Goal: Task Accomplishment & Management: Complete application form

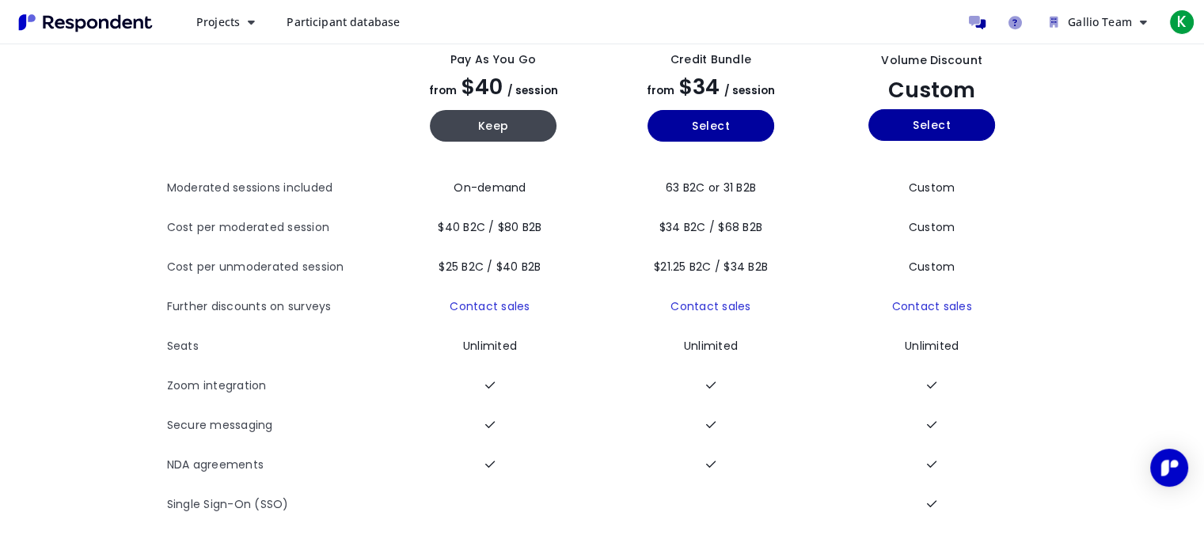
scroll to position [111, 0]
click at [941, 120] on button "Select" at bounding box center [931, 125] width 127 height 32
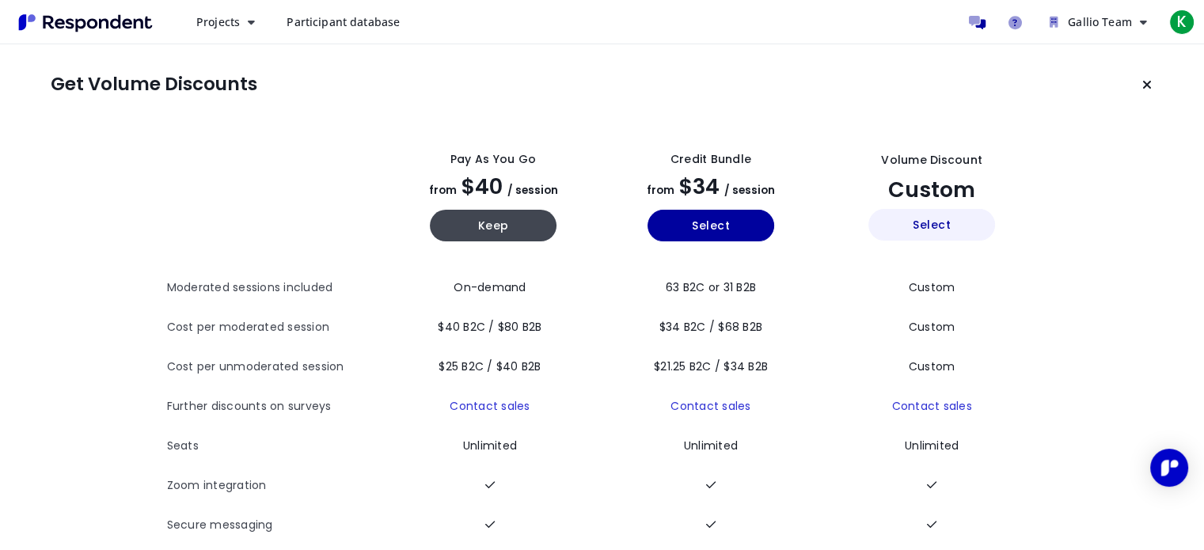
scroll to position [0, 0]
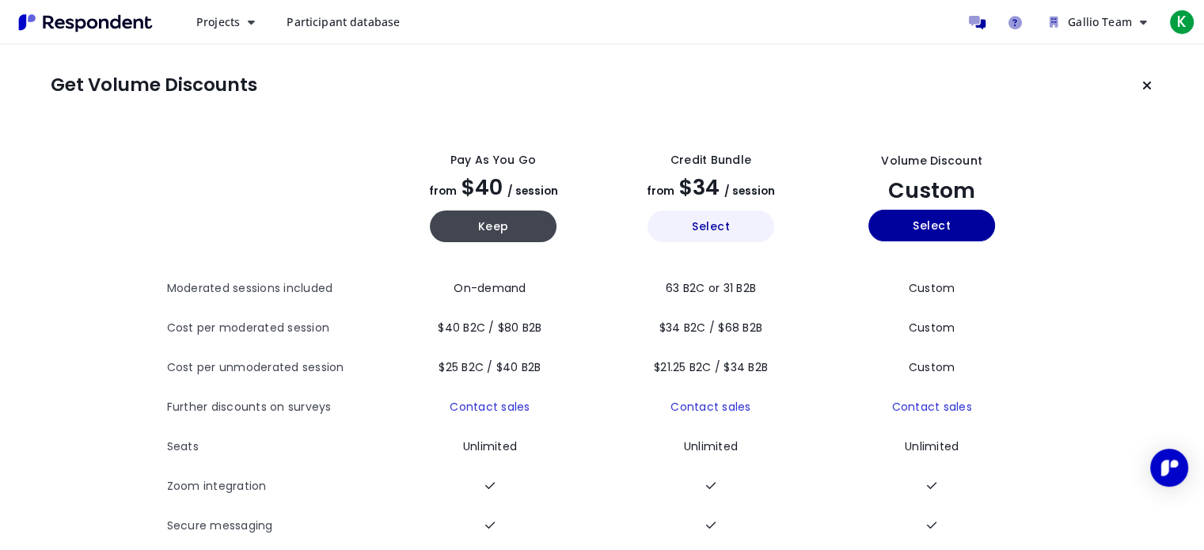
click at [722, 224] on button "Select" at bounding box center [711, 227] width 127 height 32
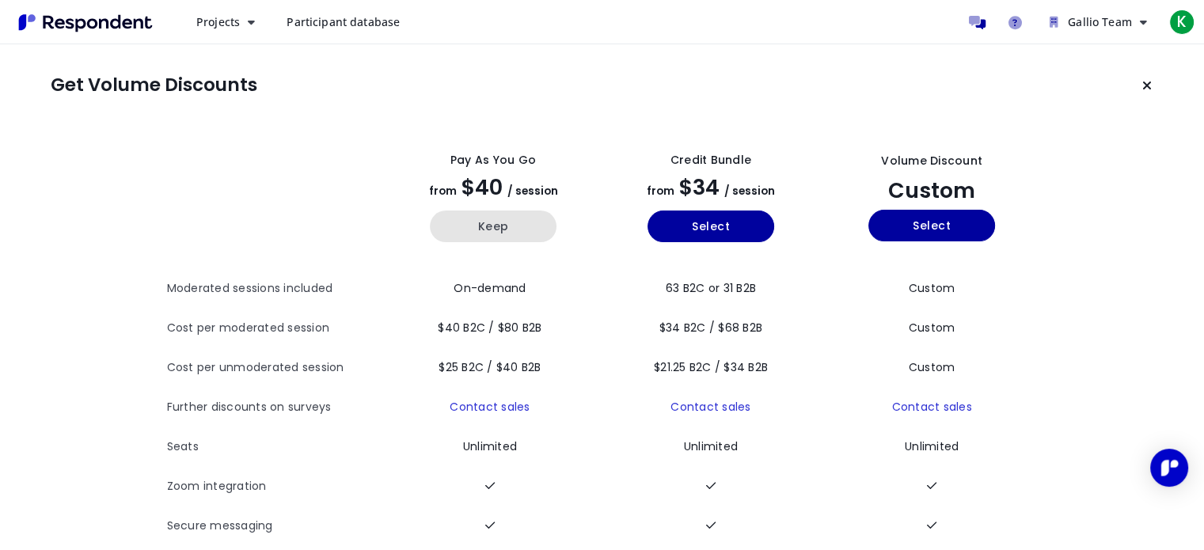
click at [513, 234] on button "Keep" at bounding box center [493, 227] width 127 height 32
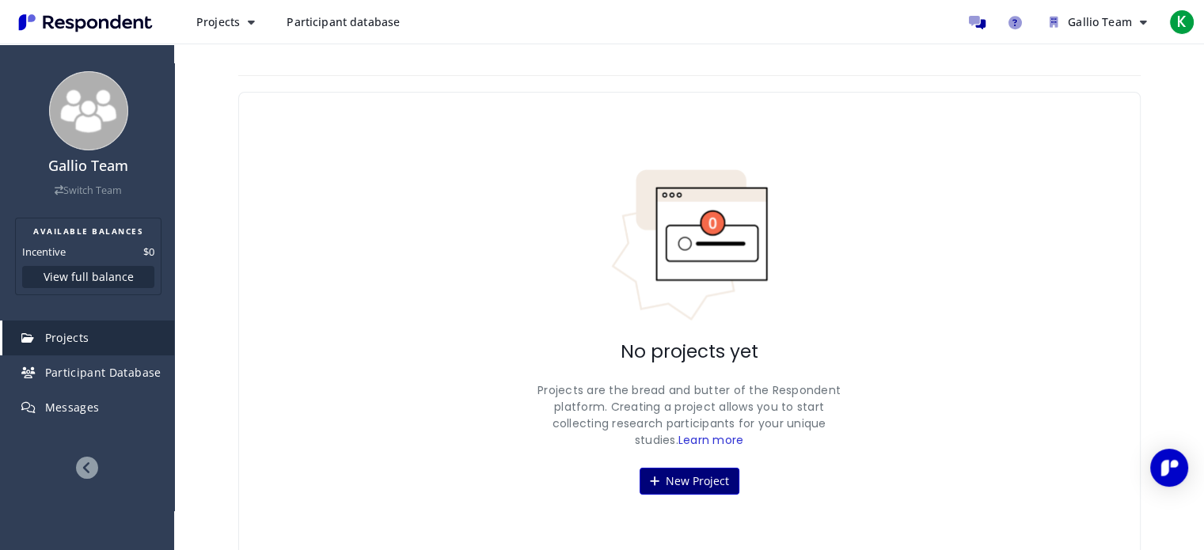
click at [709, 481] on button "New Project" at bounding box center [690, 481] width 100 height 27
click at [671, 473] on div "Gallio Team Switch Team AVAILABLE BALANCES Incentive $0 View full balance Proje…" at bounding box center [602, 286] width 1204 height 572
click at [458, 193] on div "Gallio Team Switch Team AVAILABLE BALANCES Incentive $0 View full balance Proje…" at bounding box center [602, 286] width 1204 height 572
click at [364, 17] on span "Participant database" at bounding box center [343, 21] width 113 height 15
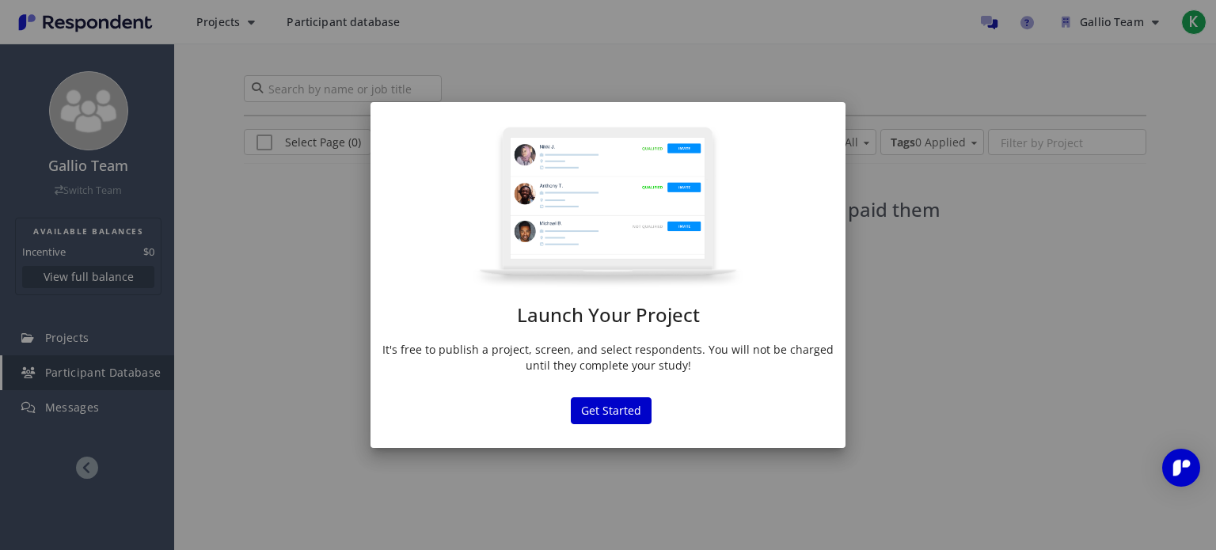
click at [597, 330] on div "Launch Your Project It's free to publish a project, screen, and select responde…" at bounding box center [607, 254] width 475 height 256
click at [612, 414] on button "Get Started" at bounding box center [611, 410] width 81 height 27
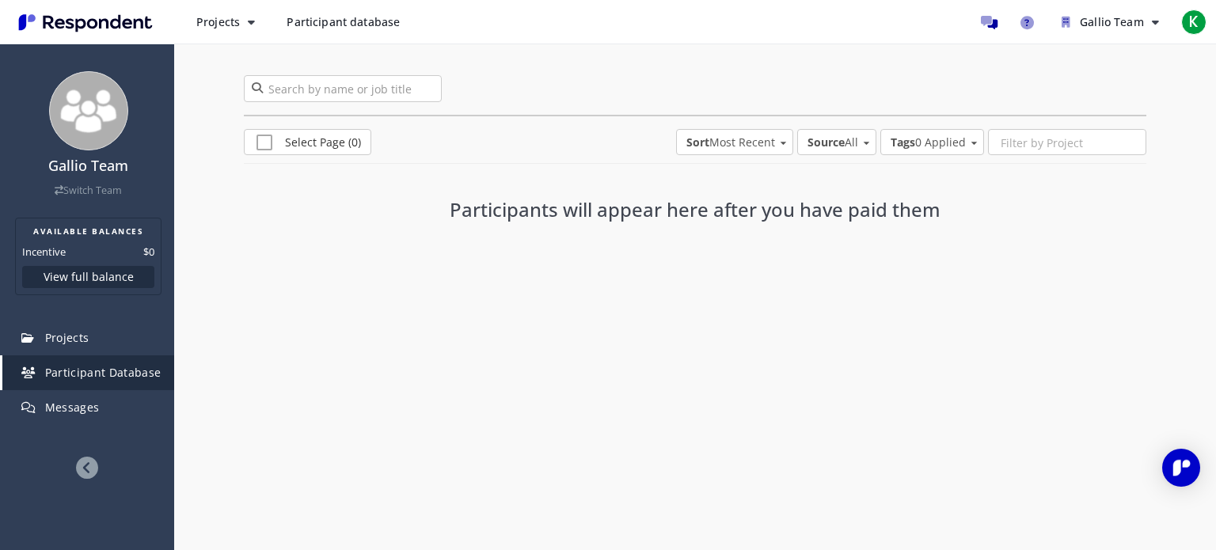
click at [363, 30] on link "Participant database" at bounding box center [343, 22] width 139 height 28
click at [235, 29] on span "Projects" at bounding box center [218, 21] width 44 height 15
click at [362, 363] on md-backdrop at bounding box center [608, 275] width 1216 height 550
click at [94, 408] on span "Messages" at bounding box center [72, 407] width 55 height 15
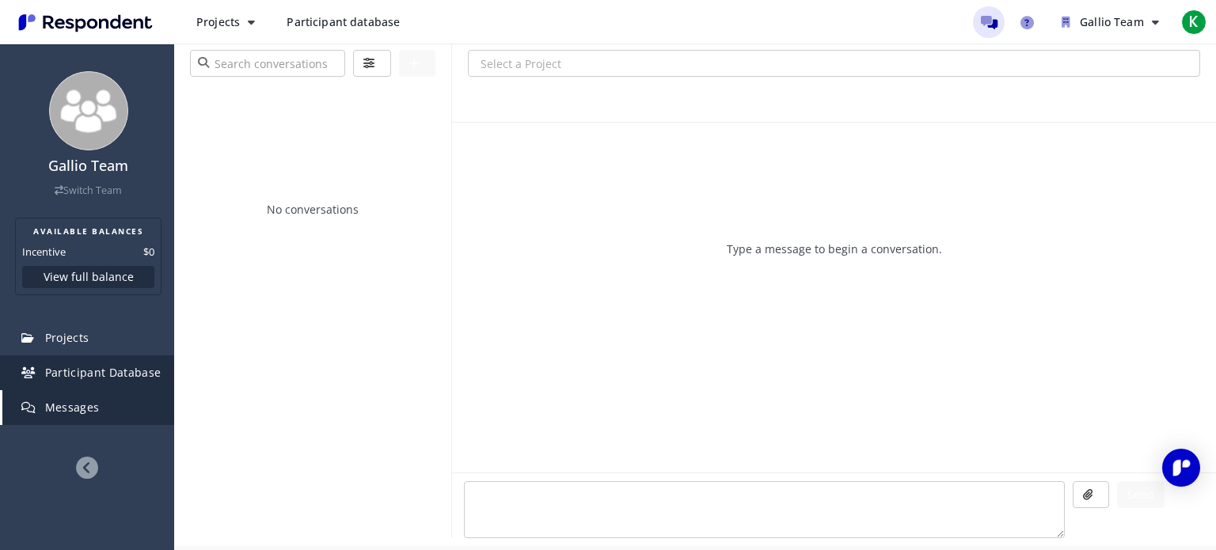
click at [41, 370] on link "Participant Database" at bounding box center [88, 372] width 172 height 35
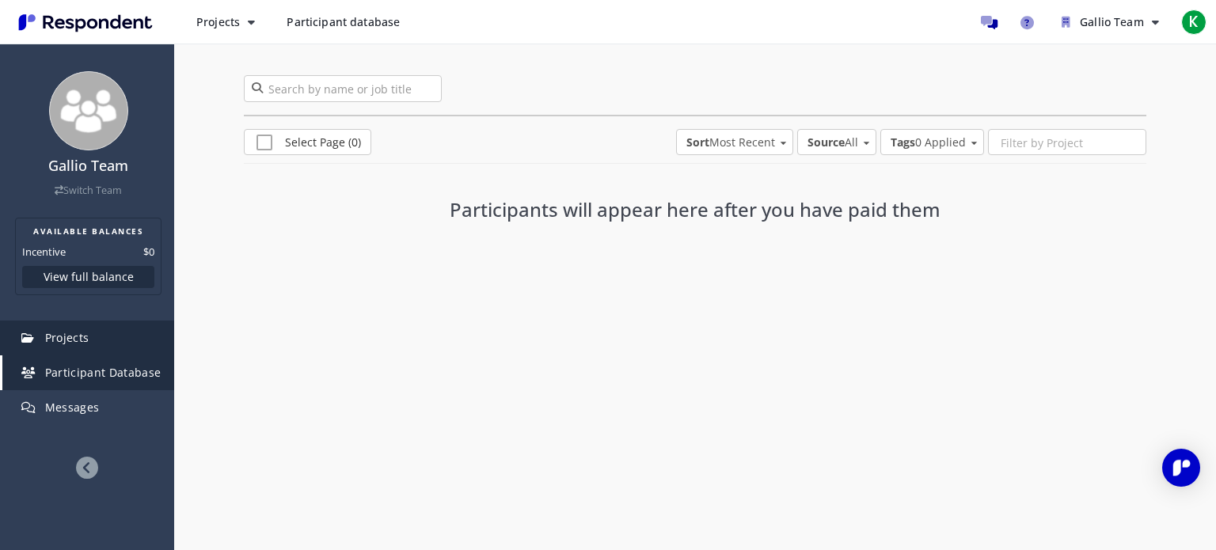
click at [104, 330] on link "Projects" at bounding box center [88, 338] width 172 height 35
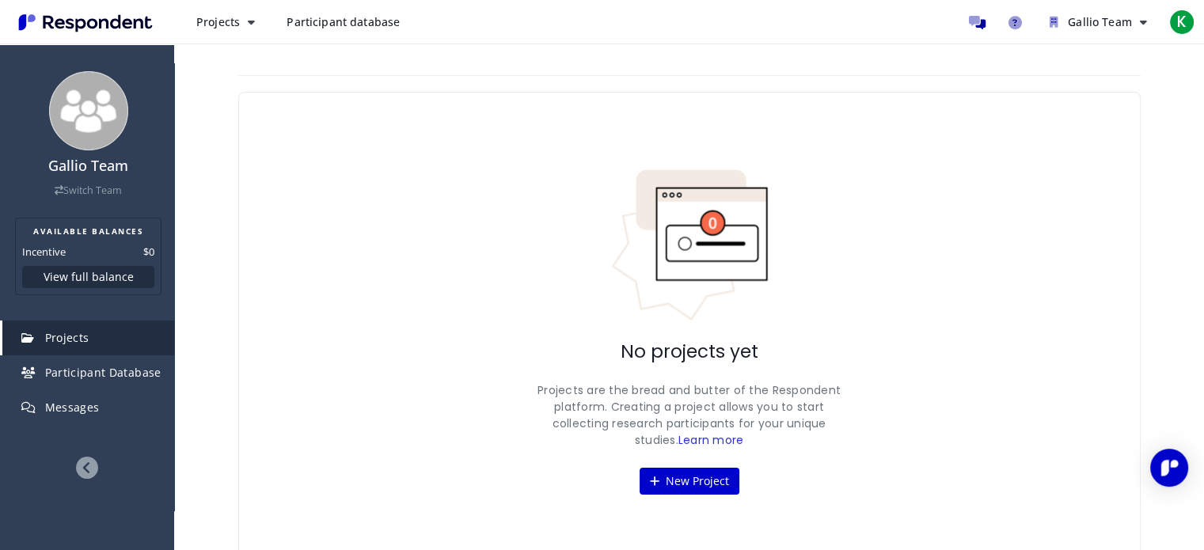
click at [706, 465] on div "No projects yet Projects are the bread and butter of the Respondent platform. C…" at bounding box center [689, 332] width 902 height 480
click at [703, 473] on button "New Project" at bounding box center [690, 481] width 100 height 27
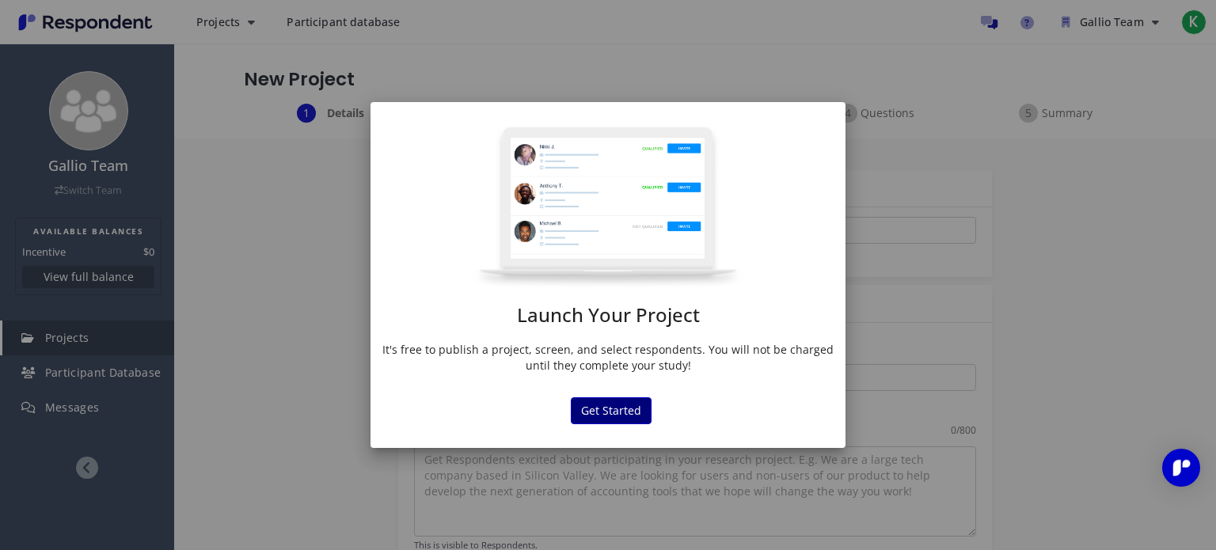
click at [637, 418] on button "Get Started" at bounding box center [611, 410] width 81 height 27
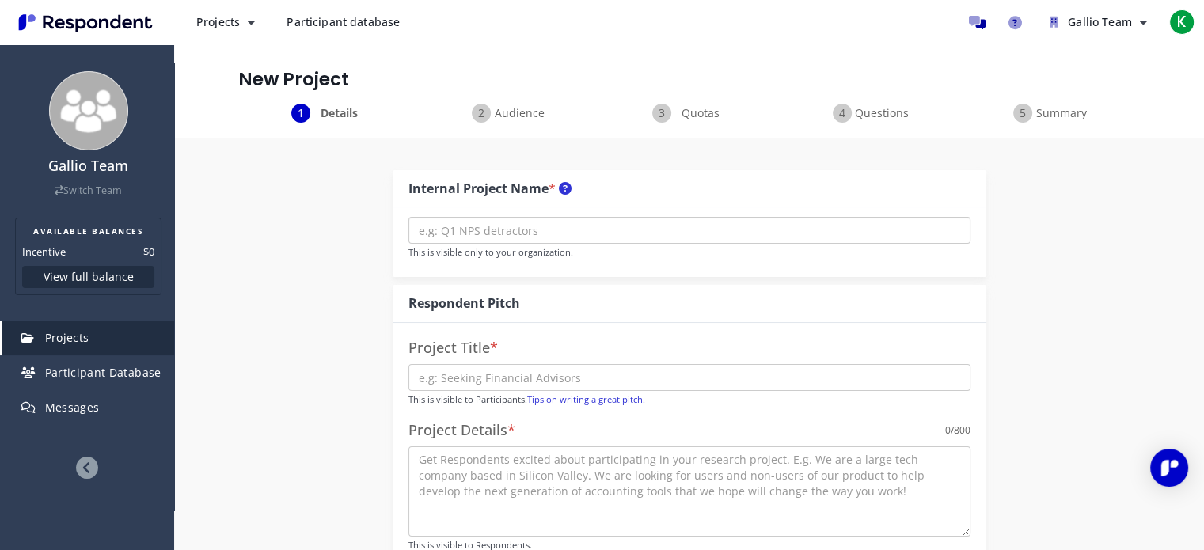
click at [478, 235] on input "text" at bounding box center [689, 230] width 562 height 27
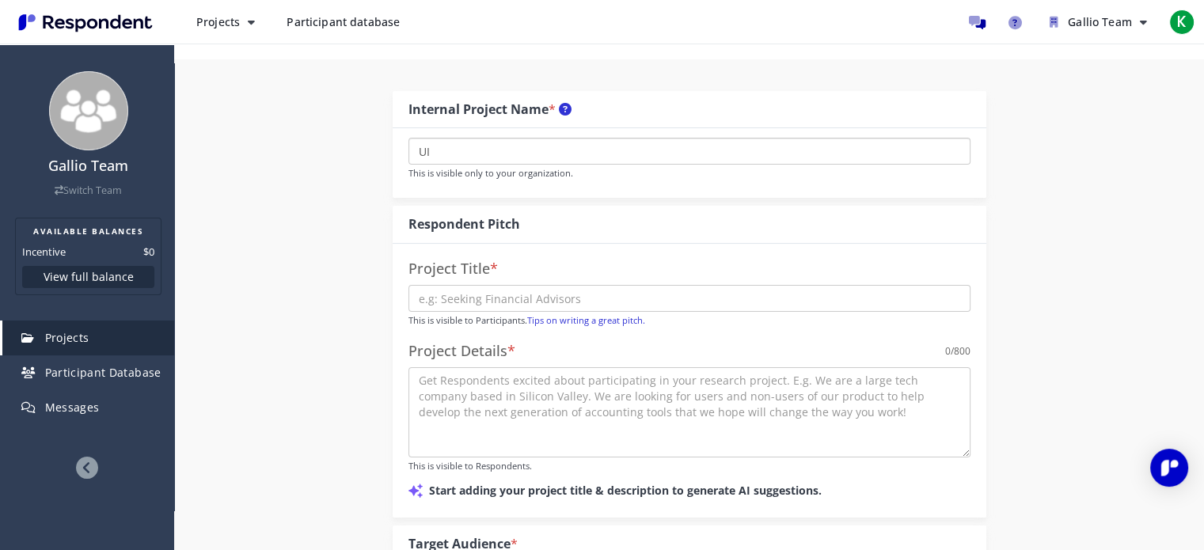
type input "UI"
click at [442, 310] on input "text" at bounding box center [689, 298] width 562 height 27
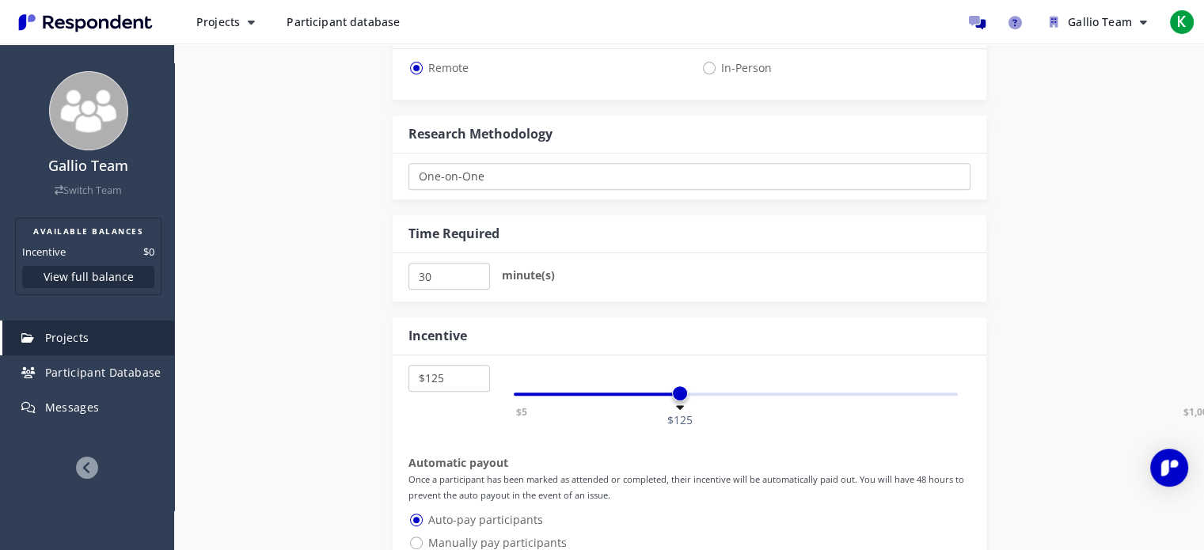
scroll to position [712, 0]
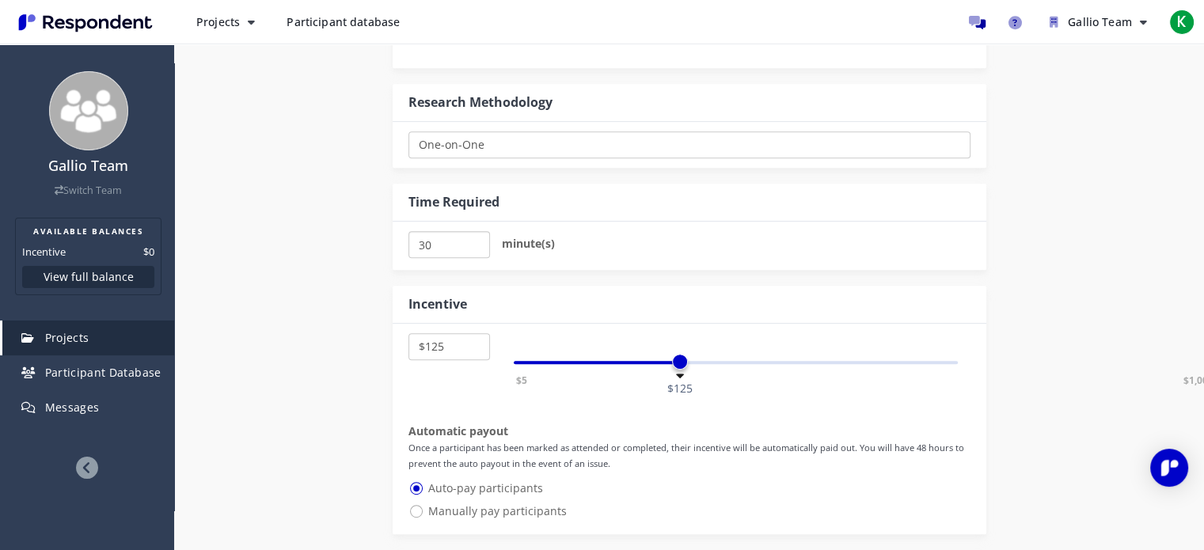
drag, startPoint x: 435, startPoint y: 241, endPoint x: 412, endPoint y: 241, distance: 23.0
click at [412, 241] on input "30" at bounding box center [449, 244] width 82 height 27
type input "40"
click at [244, 454] on div "Internal Project Name * UI This is visible only to your organization. Responden…" at bounding box center [689, 23] width 926 height 1194
select select "number:5"
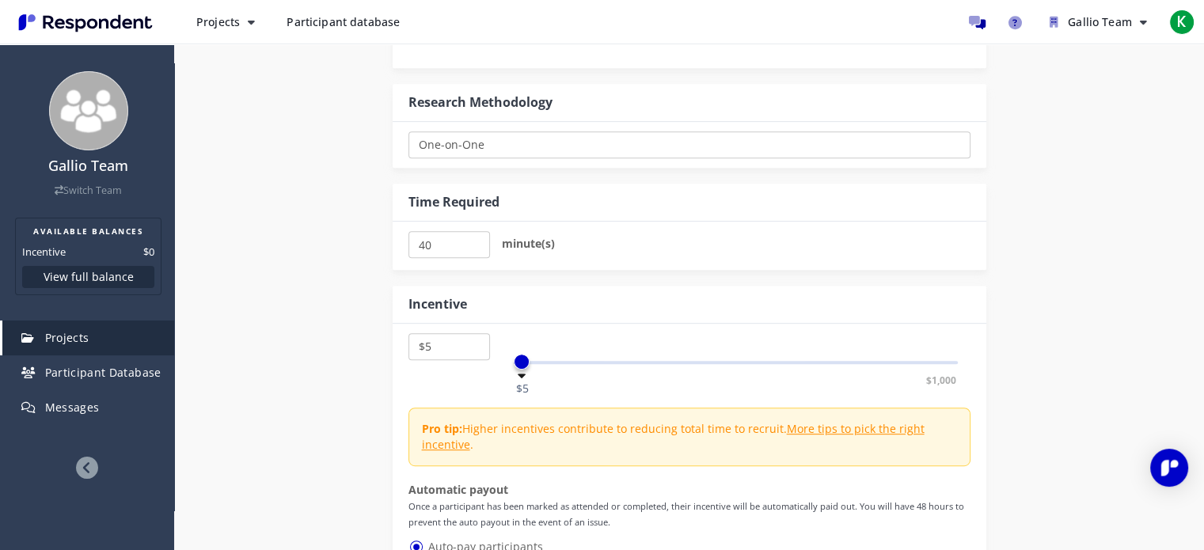
drag, startPoint x: 678, startPoint y: 363, endPoint x: 424, endPoint y: 361, distance: 253.3
click at [424, 361] on div "$5 $10 $15 $20 $25 $30 $35 $40 $45 $50 $55 $60 $65 $70 $75 $80 $85 $90 $95 $100…" at bounding box center [689, 354] width 562 height 43
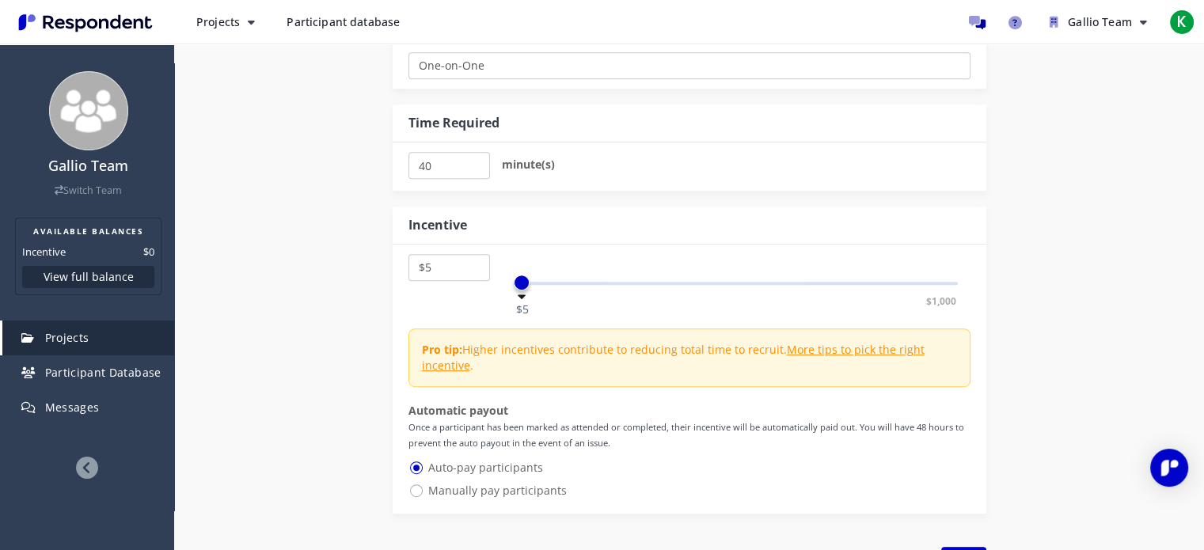
drag, startPoint x: 522, startPoint y: 279, endPoint x: 437, endPoint y: 279, distance: 84.7
click at [437, 279] on div "$5 $10 $15 $20 $25 $30 $35 $40 $45 $50 $55 $60 $65 $70 $75 $80 $85 $90 $95 $100…" at bounding box center [689, 275] width 562 height 43
click at [423, 262] on select "$5 $10 $15 $20 $25 $30 $35 $40 $45 $50 $55 $60 $65 $70 $75 $80 $85 $90 $95 $100…" at bounding box center [449, 267] width 82 height 27
click at [408, 254] on select "$5 $10 $15 $20 $25 $30 $35 $40 $45 $50 $55 $60 $65 $70 $75 $80 $85 $90 $95 $100…" at bounding box center [449, 267] width 82 height 27
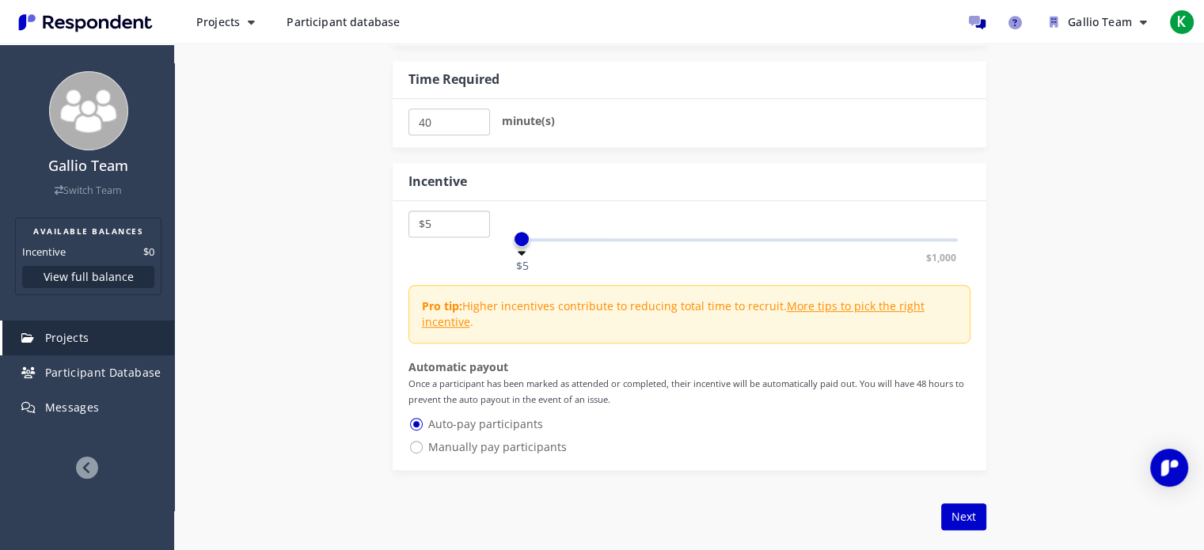
scroll to position [871, 0]
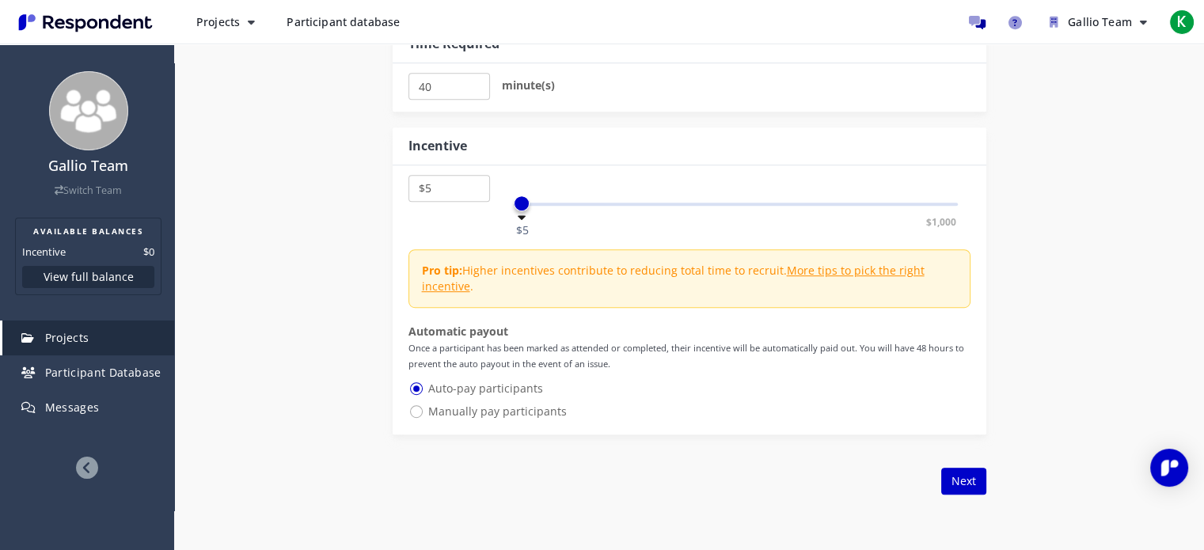
click at [463, 407] on span "Manually pay participants" at bounding box center [487, 411] width 158 height 19
click at [419, 407] on input "Manually pay participants" at bounding box center [413, 410] width 10 height 10
radio input "true"
click at [492, 389] on span "Auto-pay participants" at bounding box center [475, 388] width 135 height 19
click at [419, 389] on input "Auto-pay participants" at bounding box center [413, 387] width 10 height 10
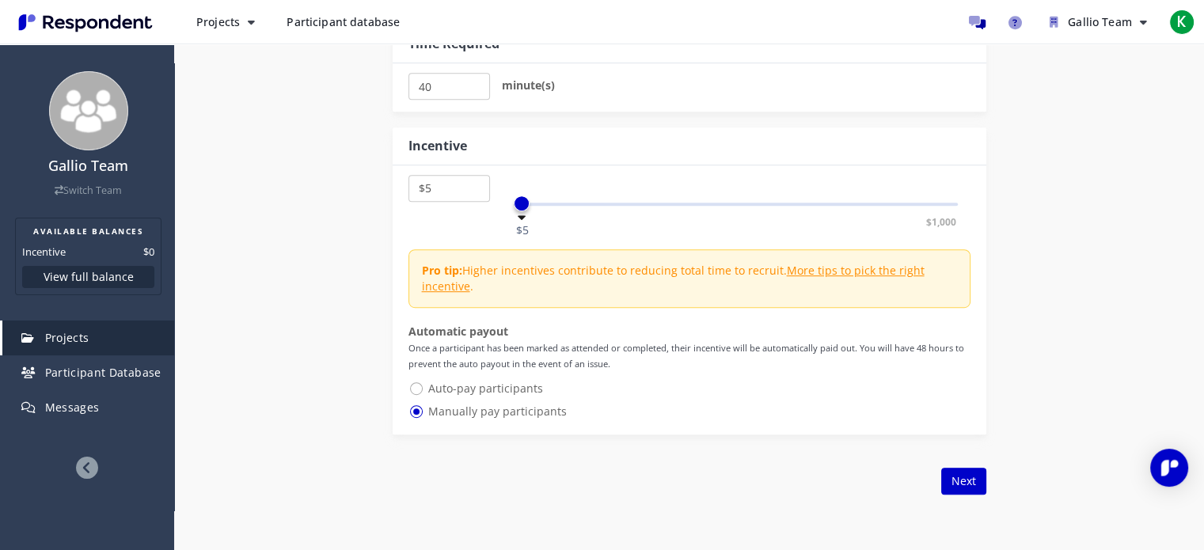
radio input "true"
click at [948, 483] on button "Next" at bounding box center [963, 481] width 45 height 27
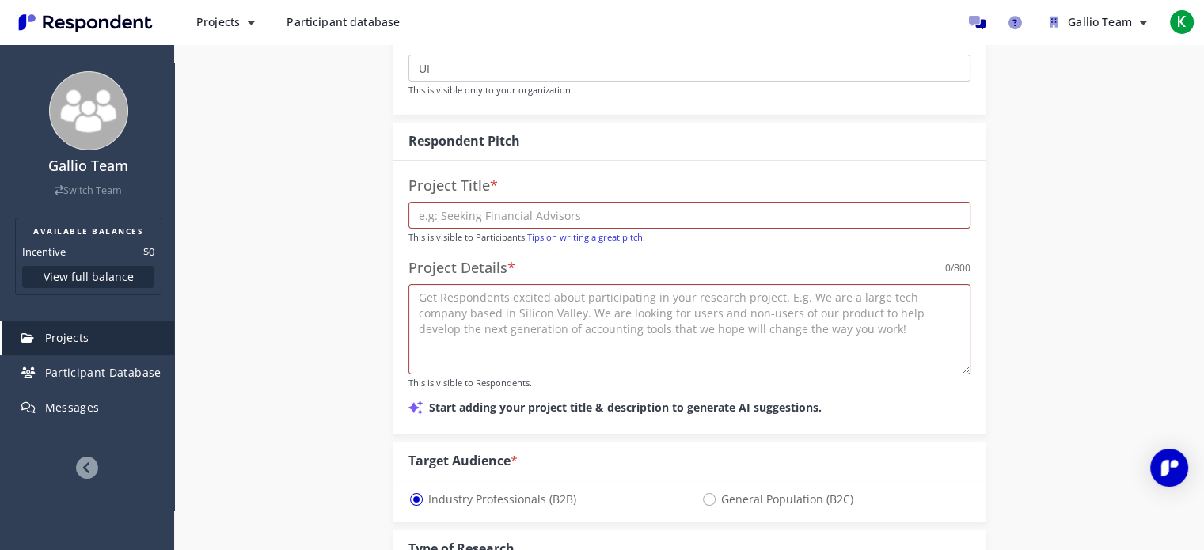
scroll to position [79, 0]
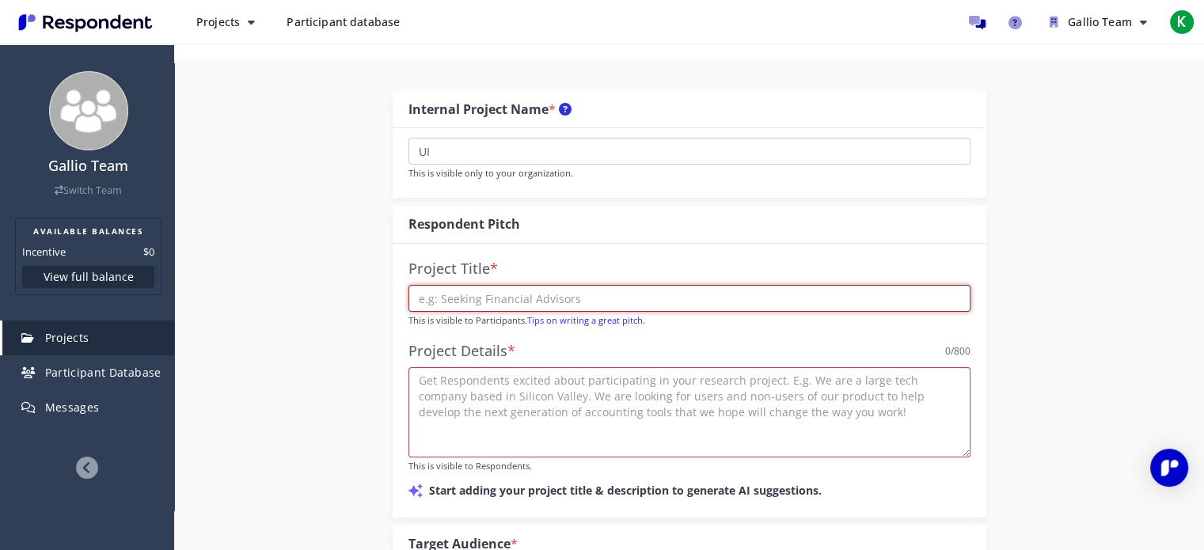
click at [522, 291] on input "text" at bounding box center [689, 298] width 562 height 27
click at [830, 341] on div "Project Details * 0 /800" at bounding box center [689, 352] width 562 height 32
click at [557, 297] on input "text" at bounding box center [689, 298] width 562 height 27
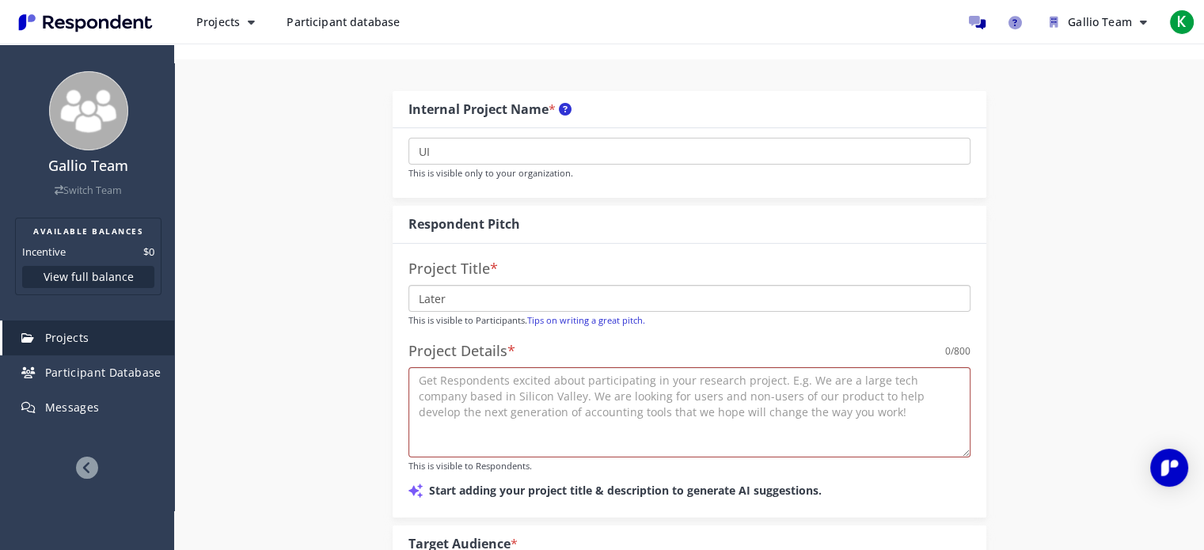
type input "Later"
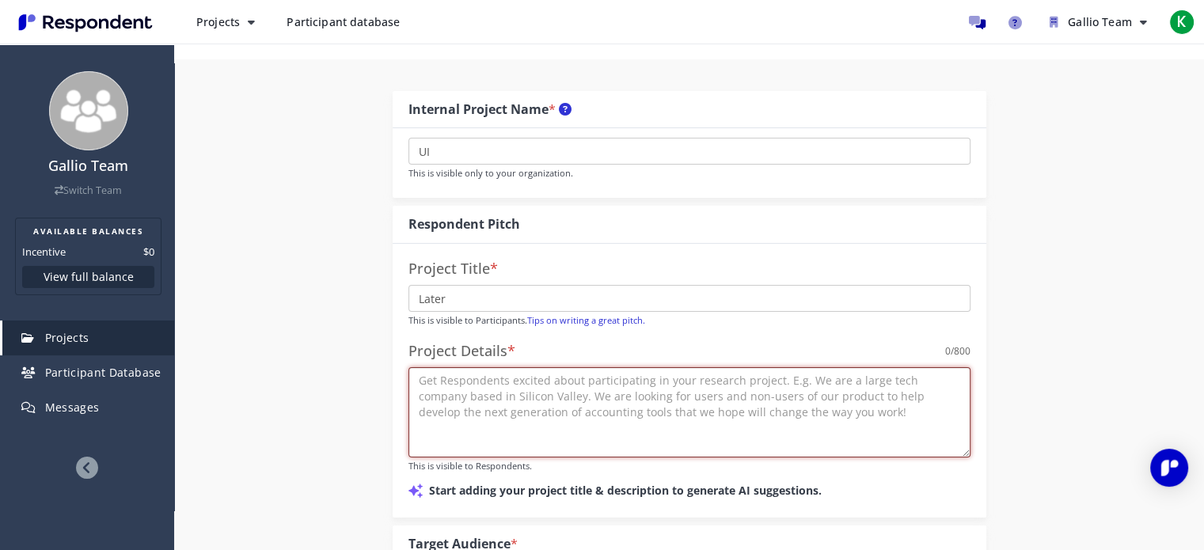
click at [536, 398] on textarea at bounding box center [689, 412] width 562 height 90
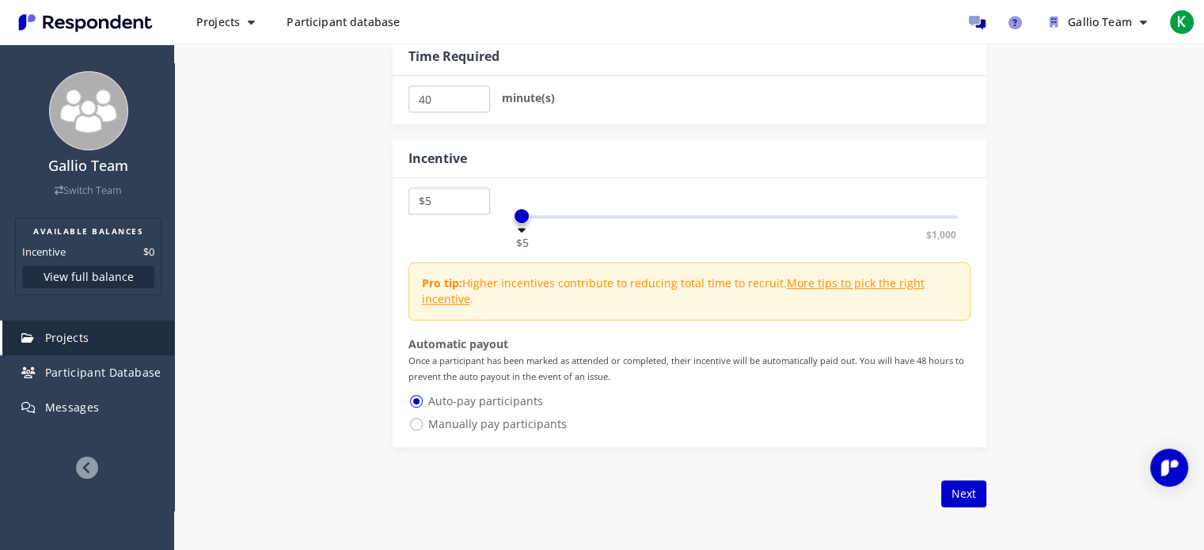
scroll to position [871, 0]
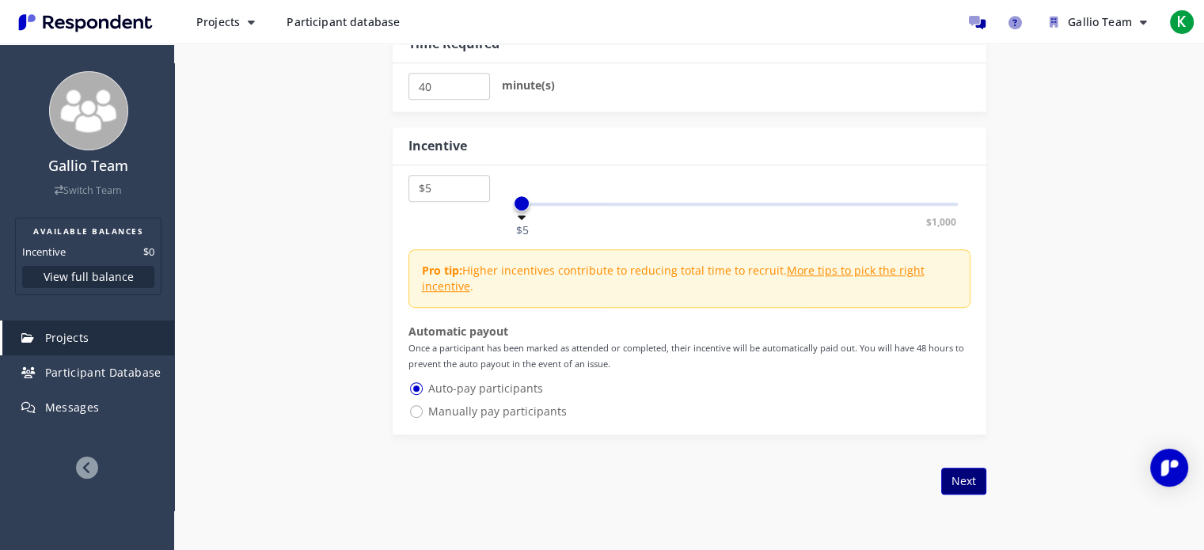
type textarea "Move on"
click at [963, 472] on button "Next" at bounding box center [963, 481] width 45 height 27
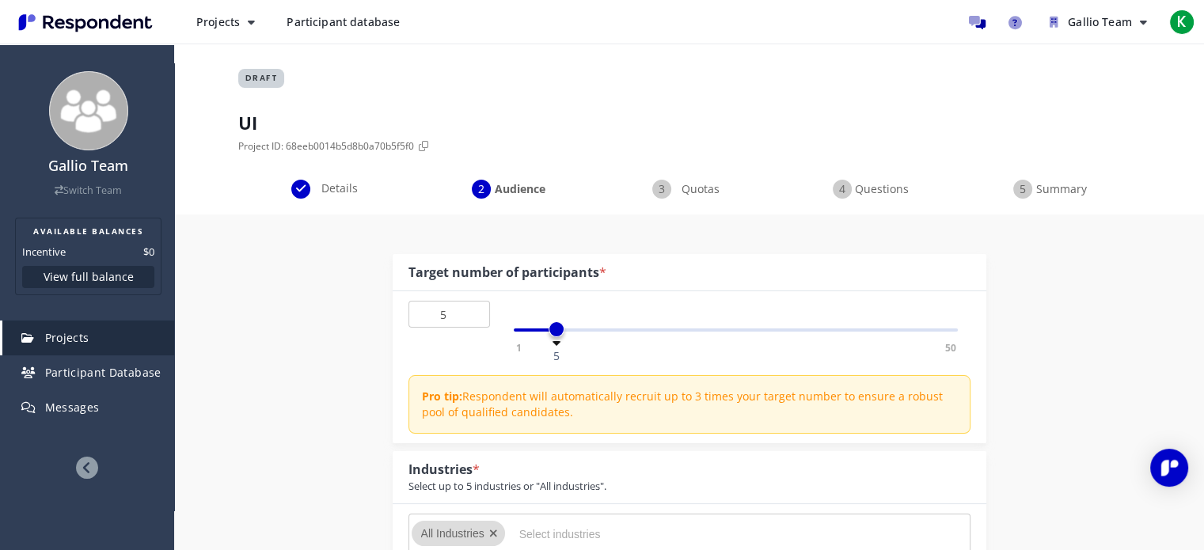
drag, startPoint x: 521, startPoint y: 325, endPoint x: 555, endPoint y: 332, distance: 34.6
click at [555, 332] on span at bounding box center [557, 329] width 16 height 16
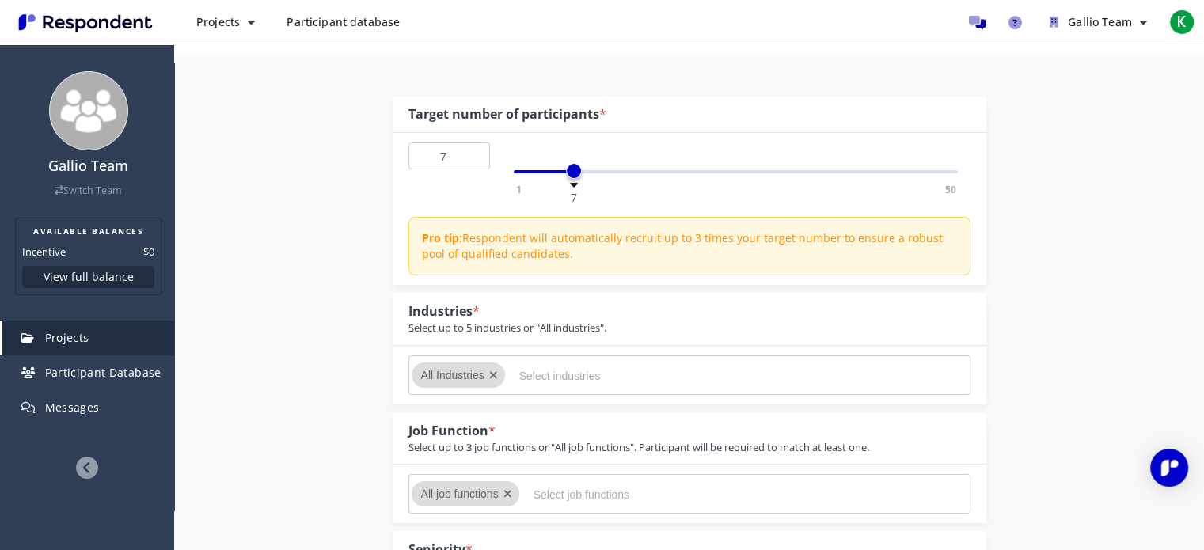
type input "6"
drag, startPoint x: 557, startPoint y: 169, endPoint x: 566, endPoint y: 170, distance: 8.7
click at [566, 170] on span at bounding box center [565, 171] width 16 height 16
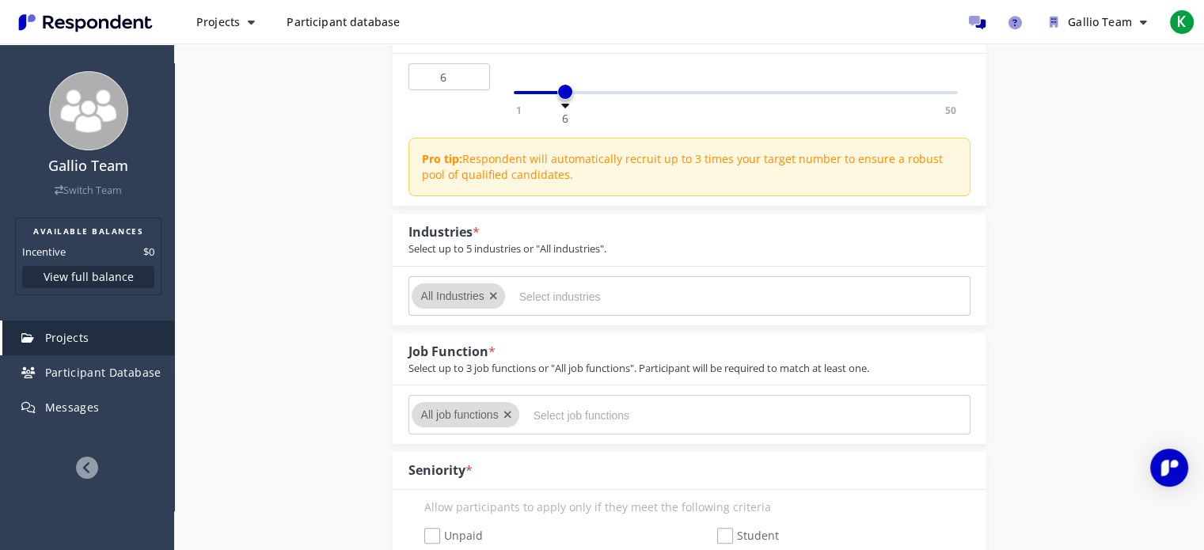
click at [492, 291] on icon "Remove All Industries" at bounding box center [493, 296] width 9 height 11
click at [561, 292] on input "Select industries" at bounding box center [637, 296] width 237 height 27
click at [570, 300] on input "Select industries" at bounding box center [637, 296] width 237 height 27
click at [561, 298] on input "Select industries" at bounding box center [637, 296] width 237 height 27
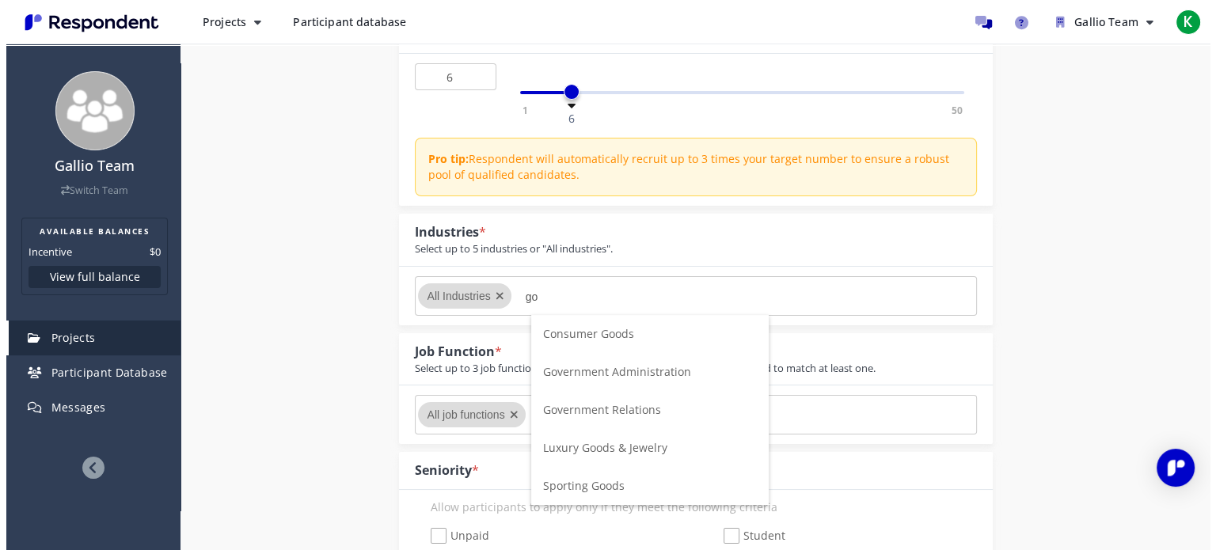
scroll to position [0, 0]
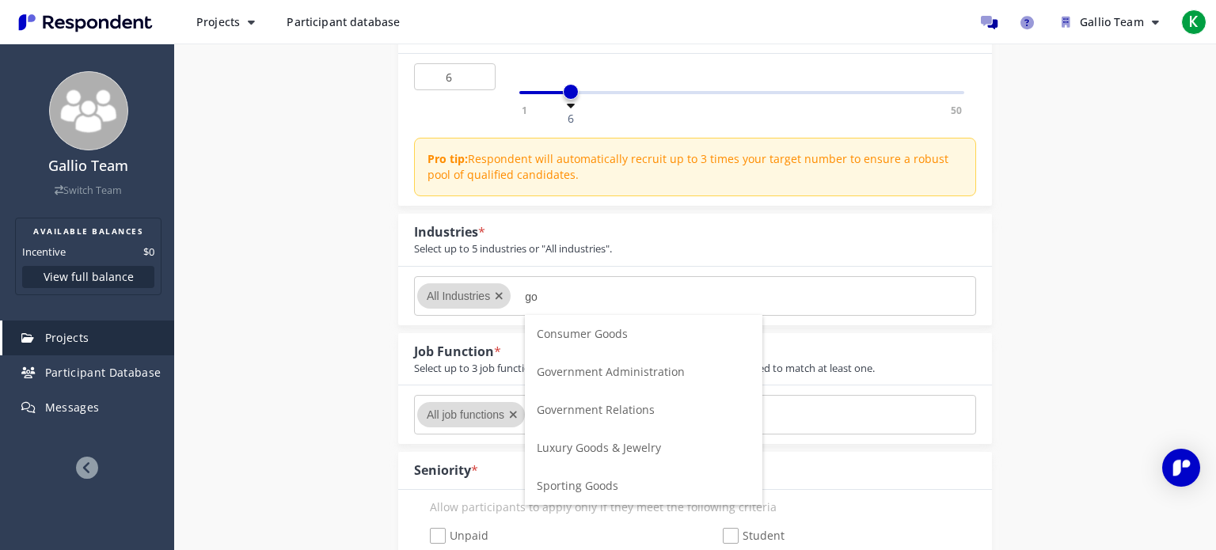
type input "go"
click at [598, 370] on span "Government Administration" at bounding box center [611, 371] width 148 height 15
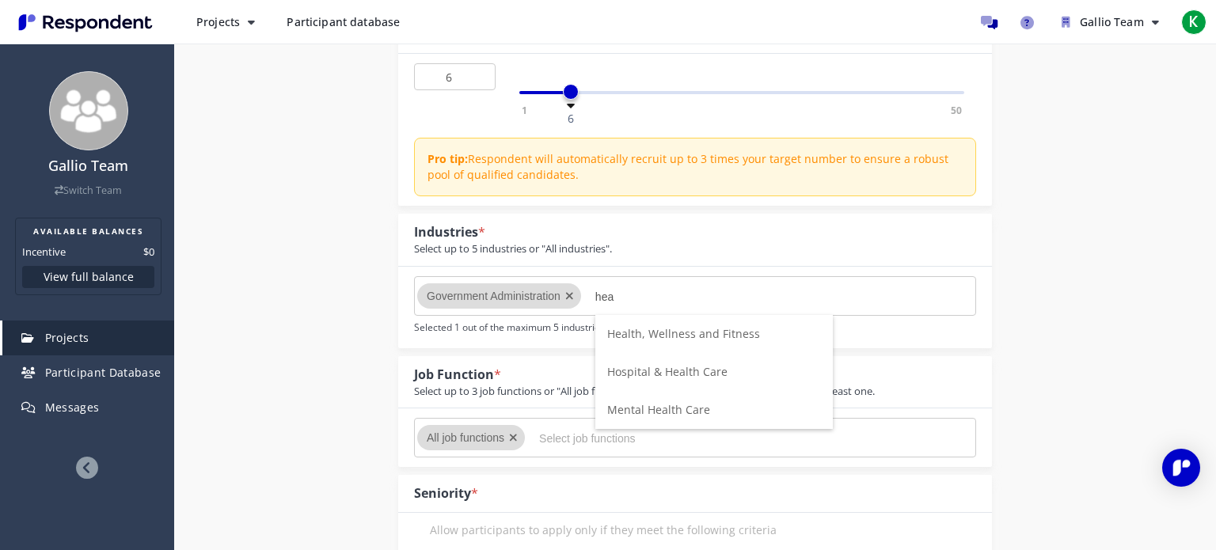
click at [652, 302] on input "hea" at bounding box center [713, 296] width 237 height 27
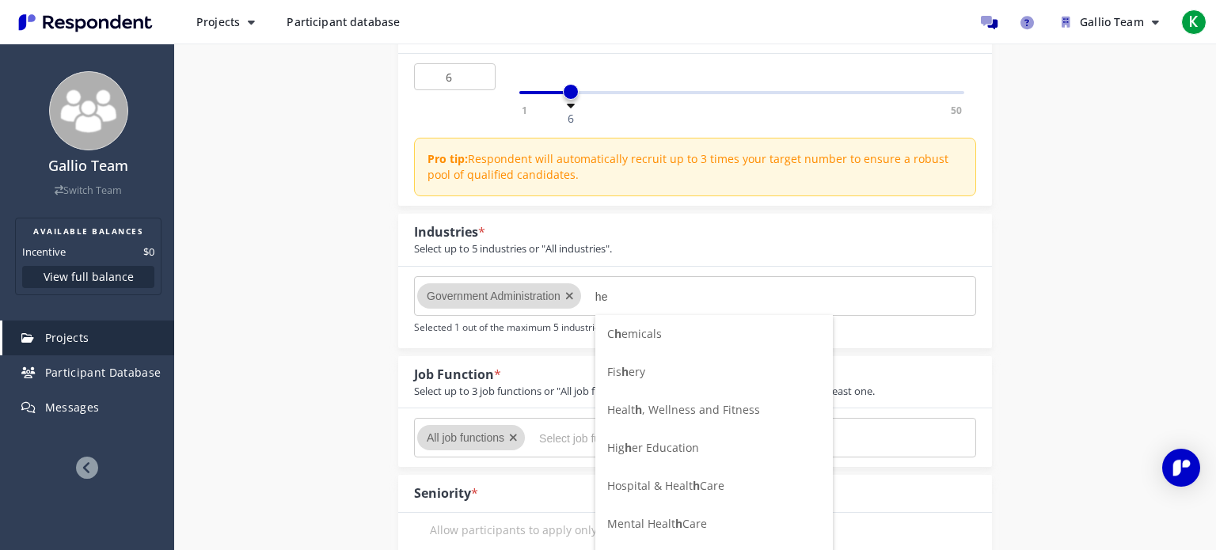
type input "h"
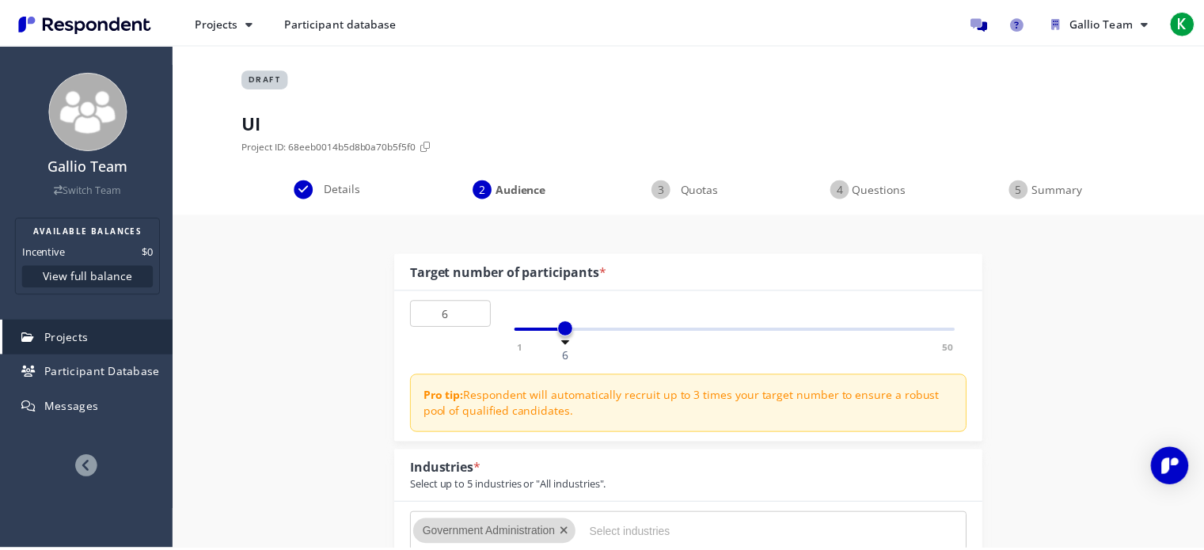
scroll to position [237, 0]
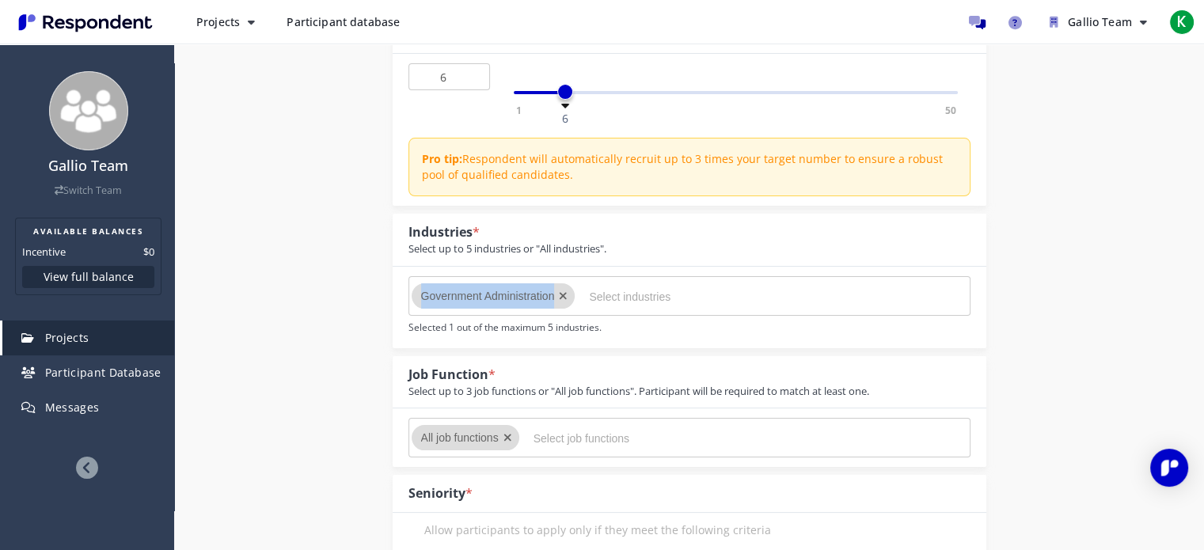
drag, startPoint x: 419, startPoint y: 295, endPoint x: 556, endPoint y: 294, distance: 137.7
click at [556, 294] on md-chip "Government Administration" at bounding box center [494, 295] width 164 height 25
copy span "Government Administration"
click at [646, 301] on input "Select industries" at bounding box center [707, 296] width 237 height 27
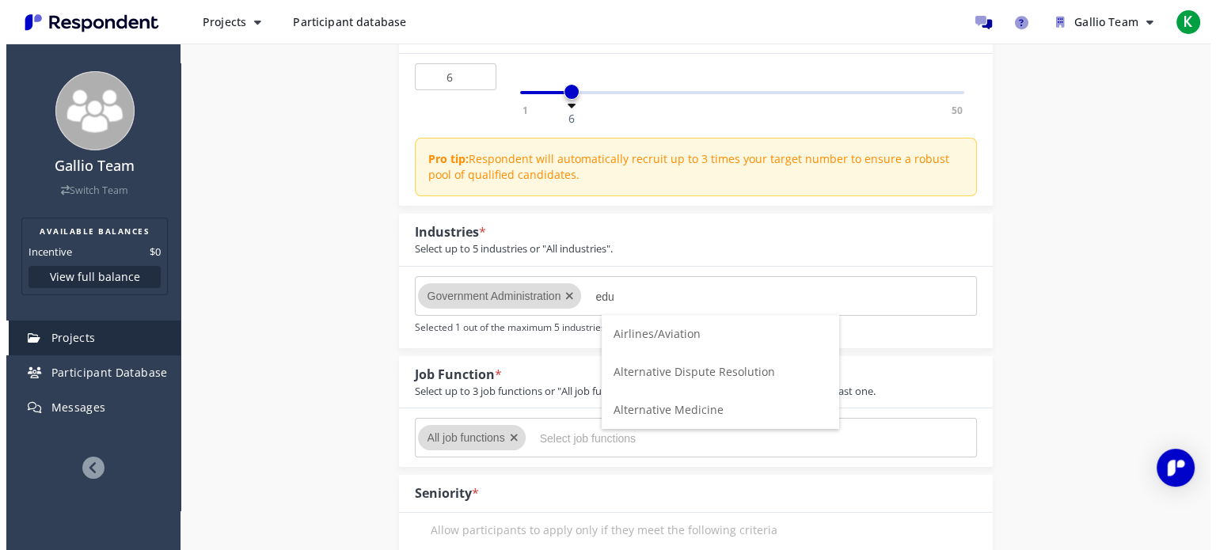
scroll to position [0, 0]
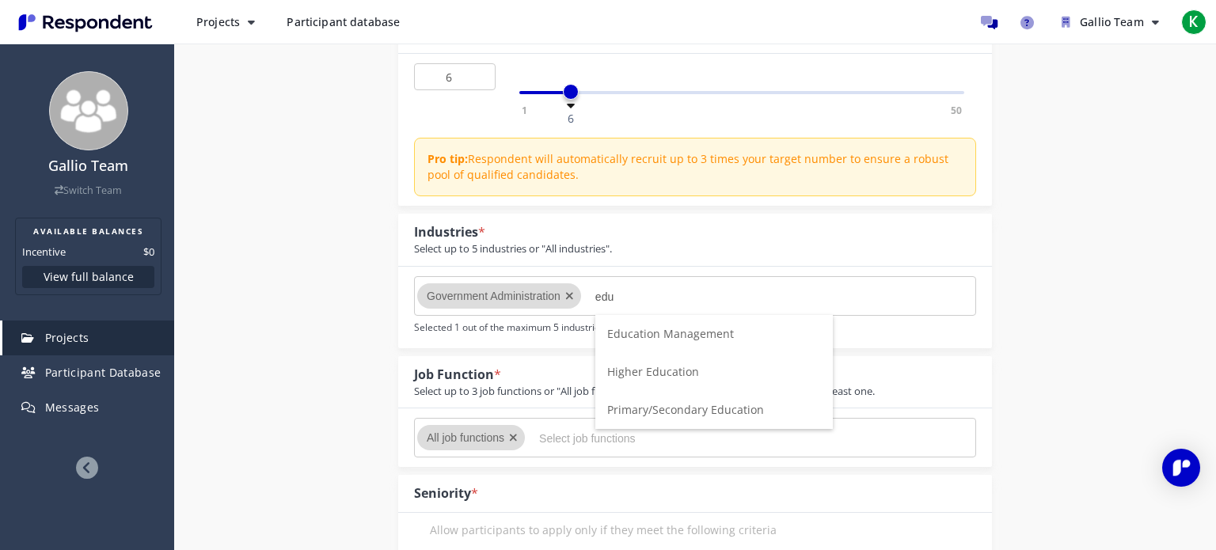
type input "edu"
click at [684, 336] on span "Education Management" at bounding box center [670, 333] width 127 height 15
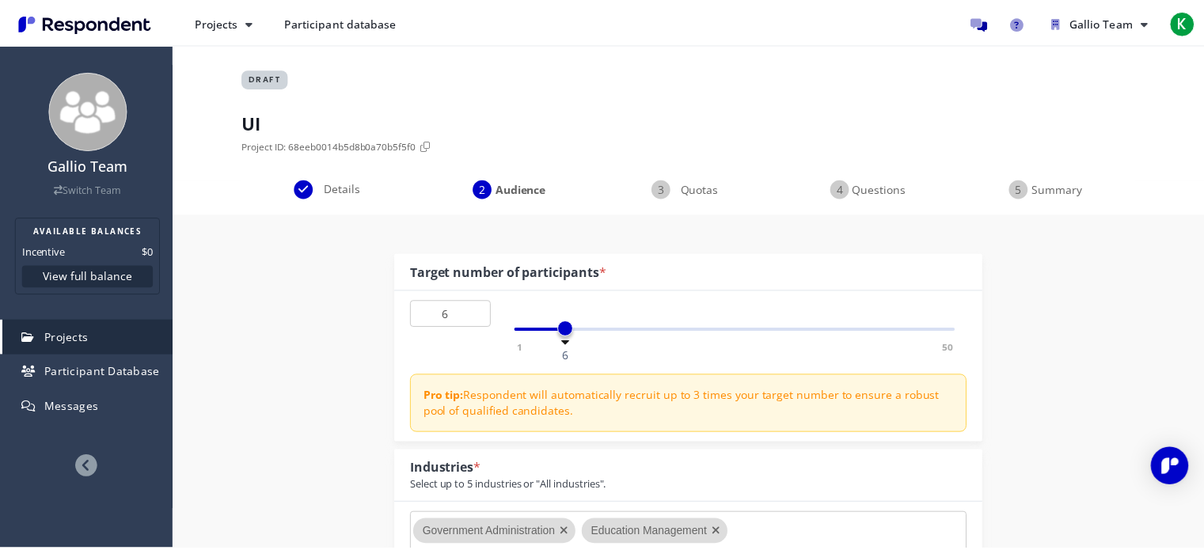
scroll to position [237, 0]
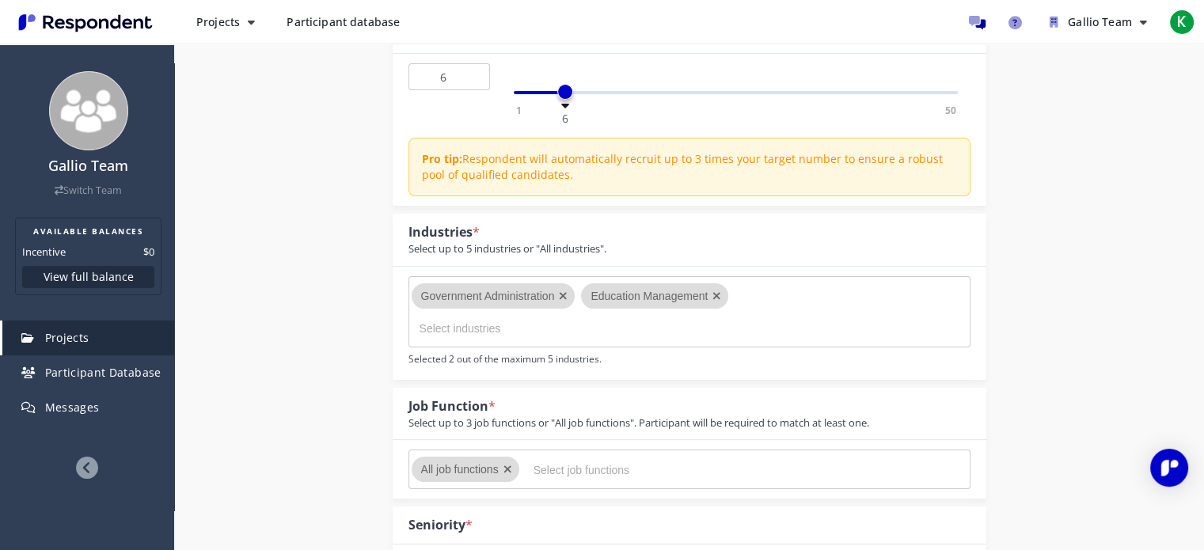
click at [780, 300] on md-chips-wrap "Government Administration Education Management" at bounding box center [689, 311] width 562 height 71
click at [485, 322] on input "Select industries" at bounding box center [538, 328] width 237 height 27
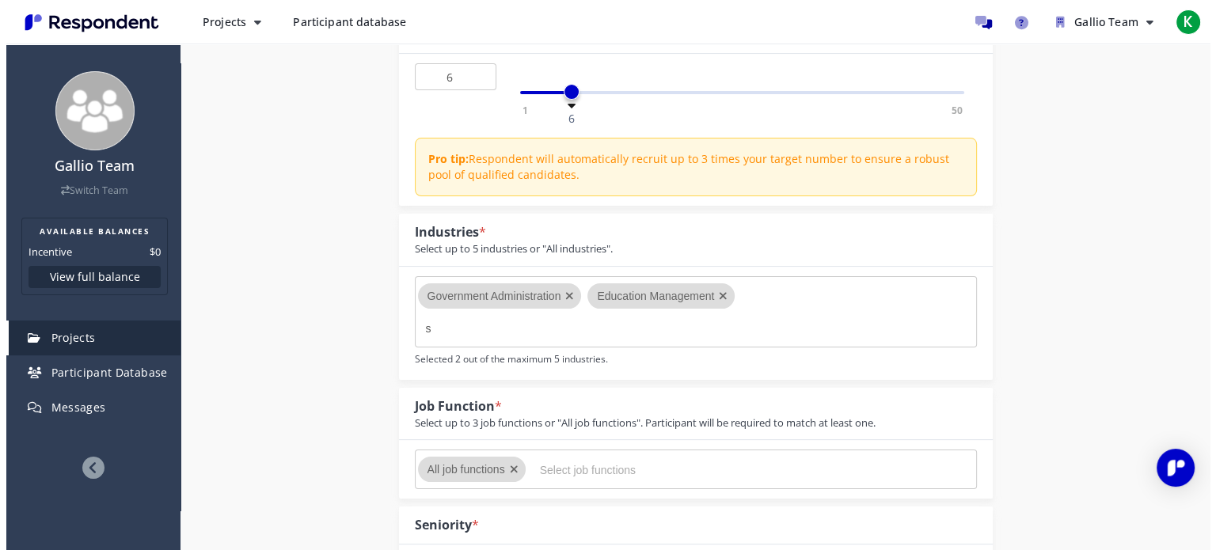
scroll to position [0, 0]
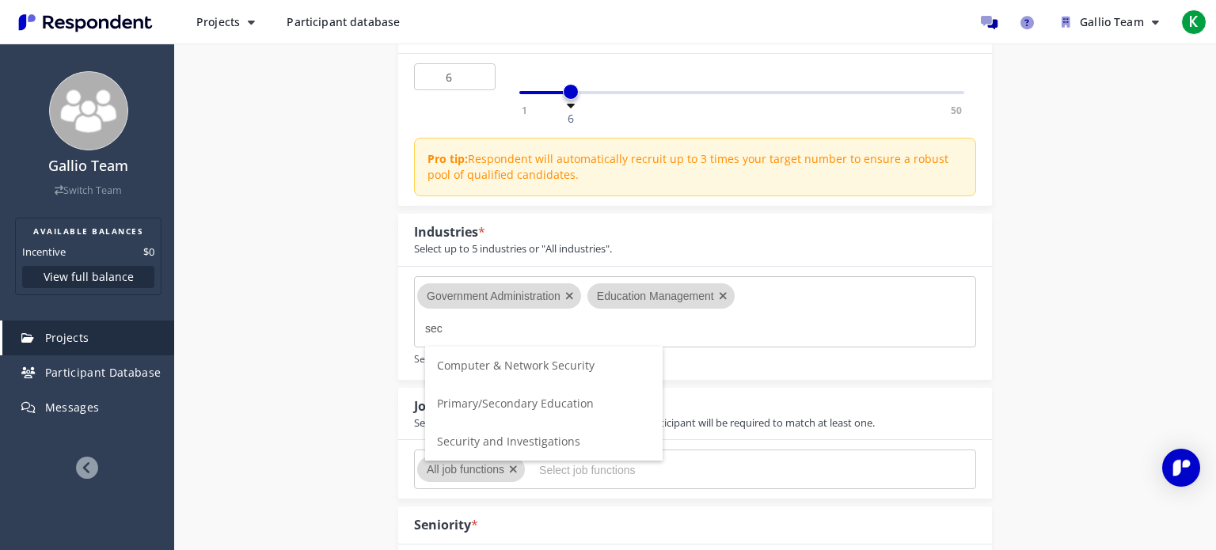
type input "sec"
click at [526, 360] on span "Computer & Network Security" at bounding box center [516, 365] width 158 height 15
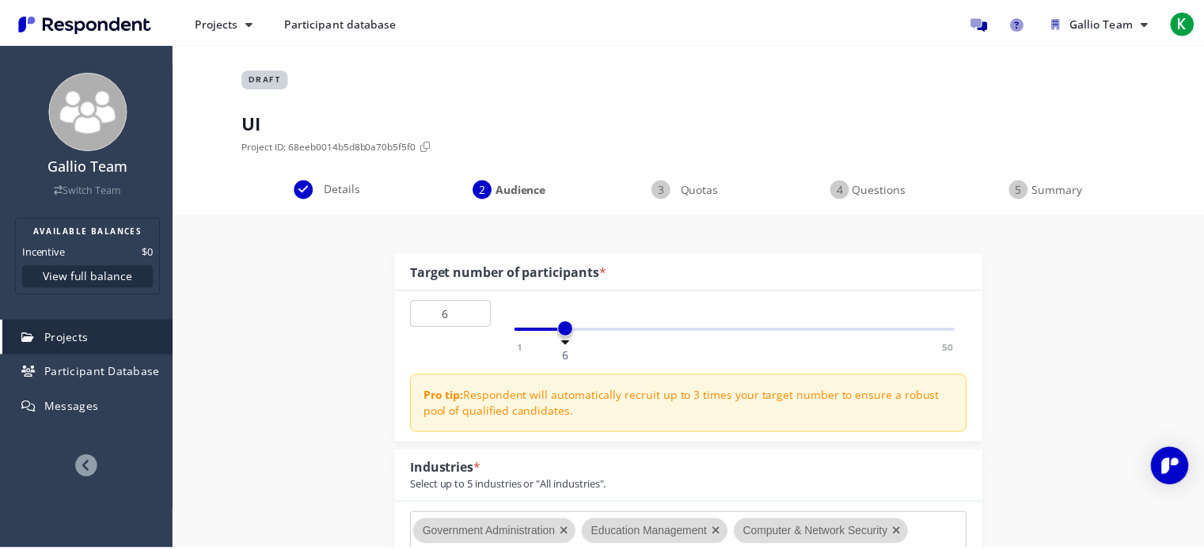
scroll to position [237, 0]
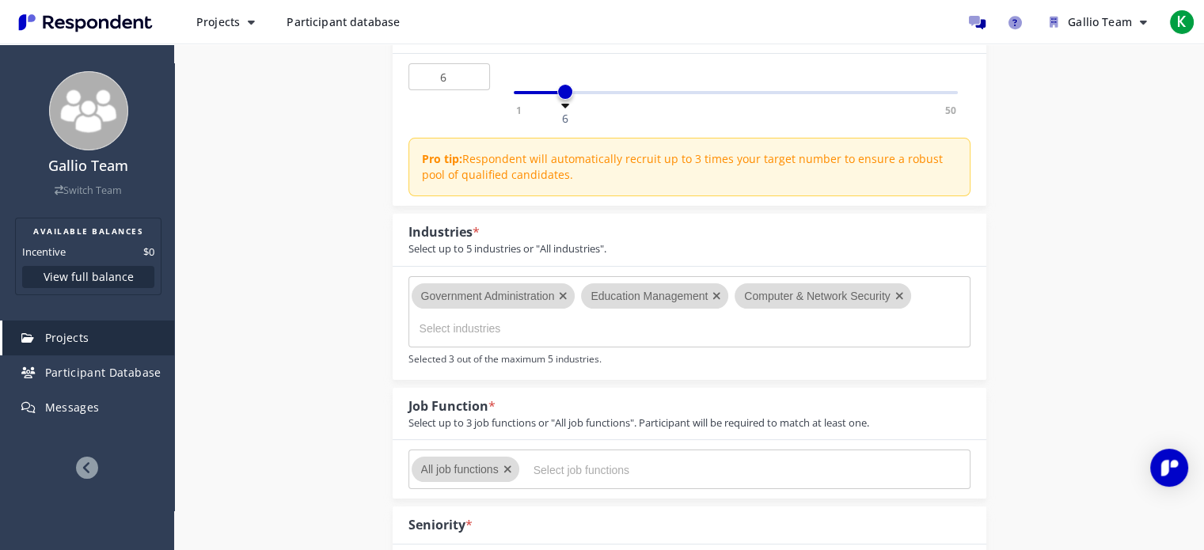
click at [454, 318] on input "Select industries" at bounding box center [538, 328] width 237 height 27
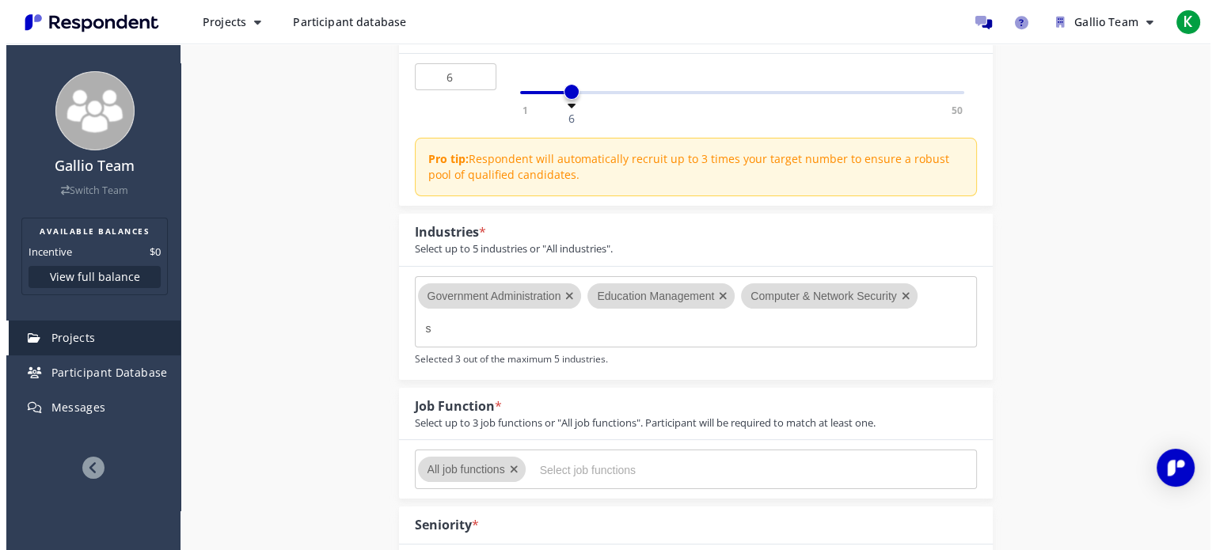
scroll to position [0, 0]
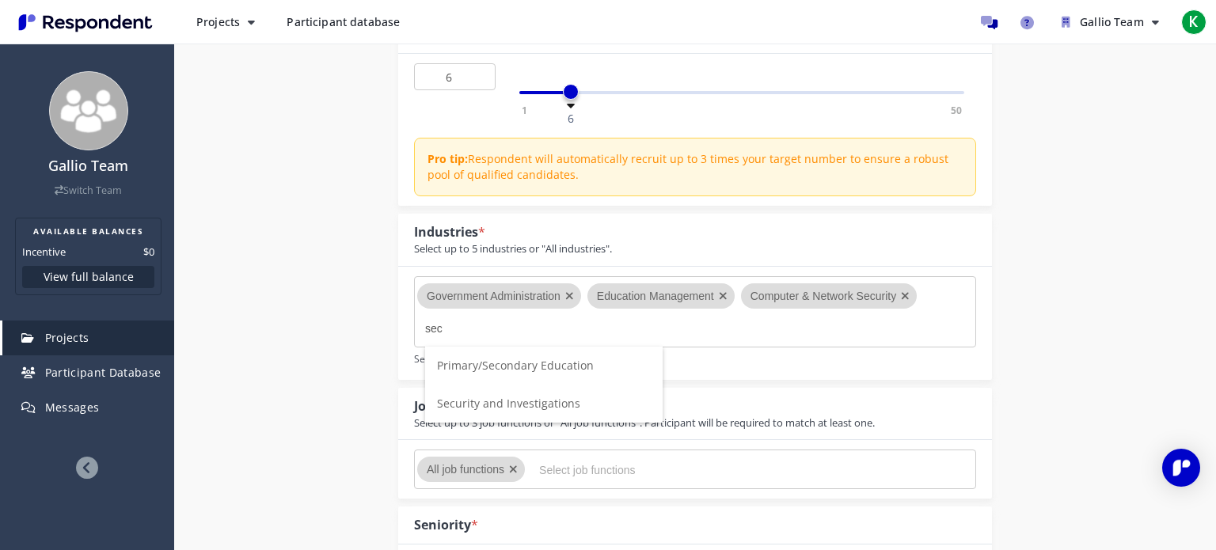
type input "sec"
click at [532, 403] on span "Security and Investigations" at bounding box center [508, 403] width 143 height 15
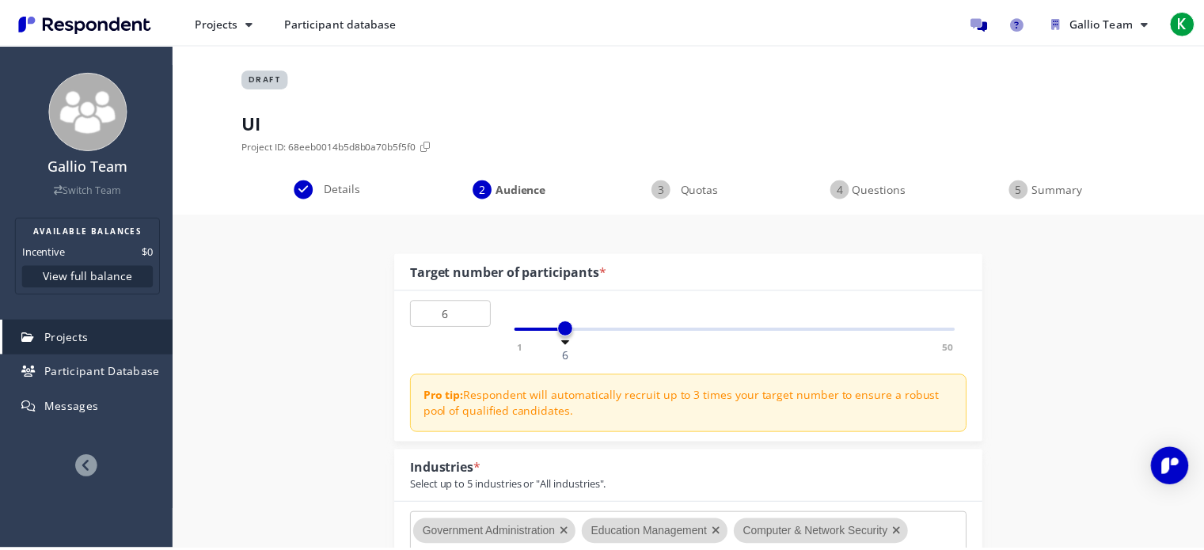
scroll to position [237, 0]
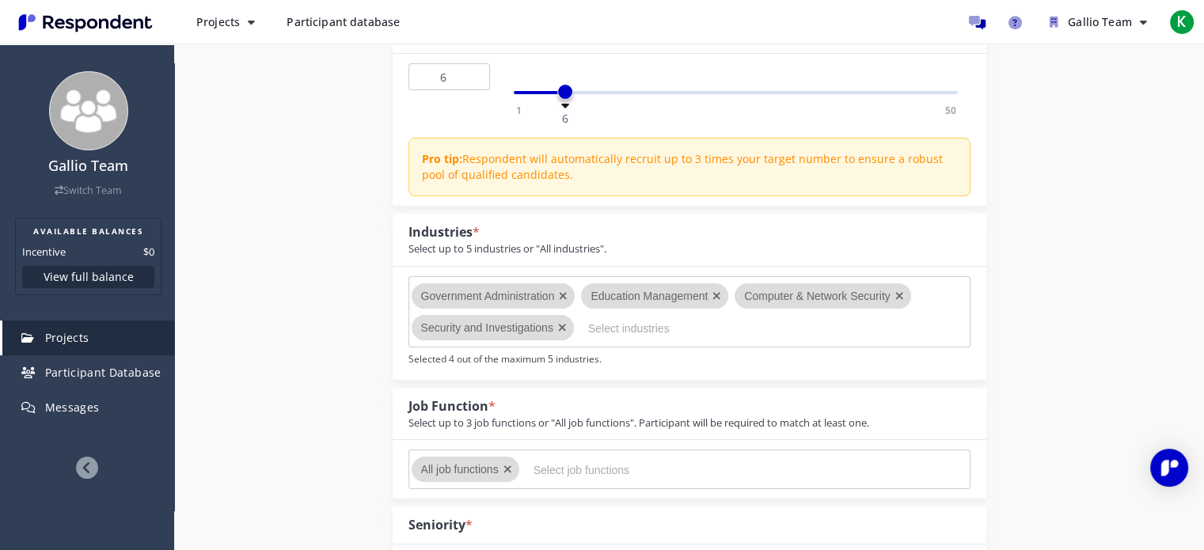
click at [559, 465] on input "Select job functions" at bounding box center [652, 470] width 237 height 27
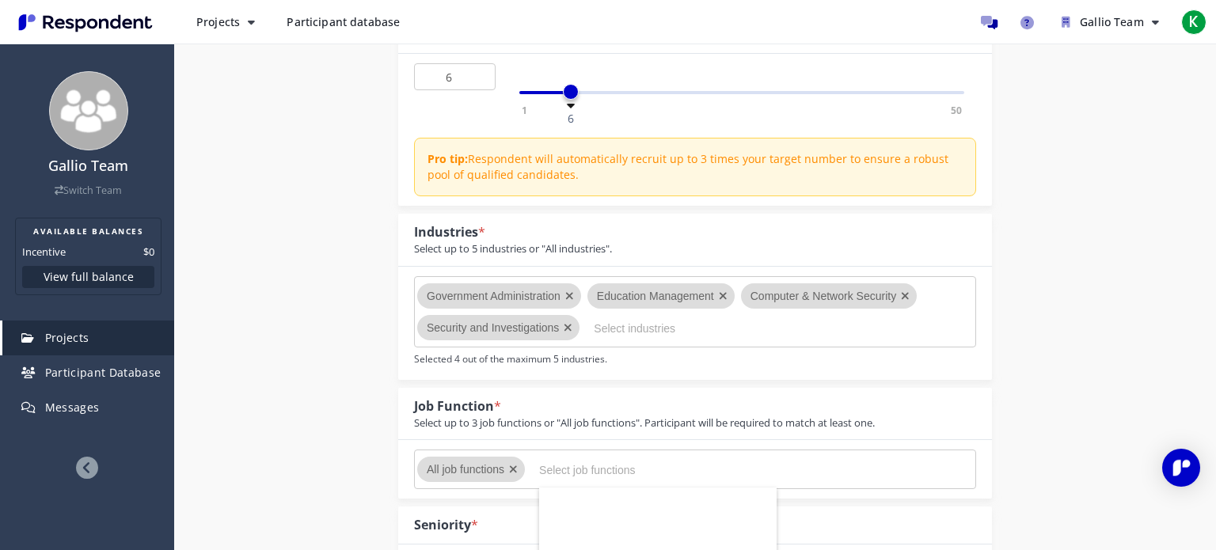
scroll to position [396, 0]
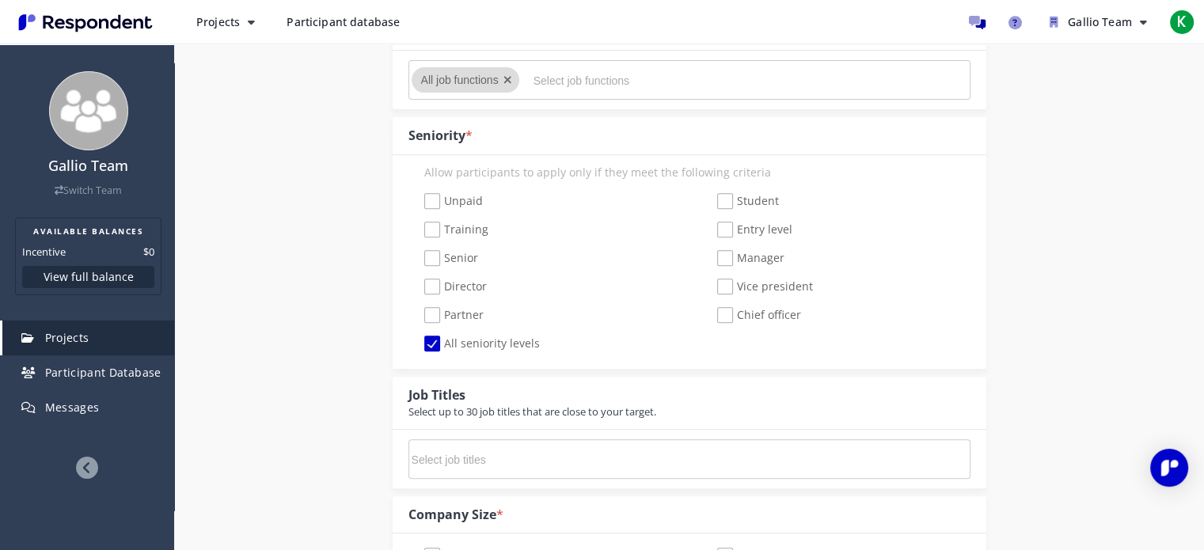
scroll to position [633, 0]
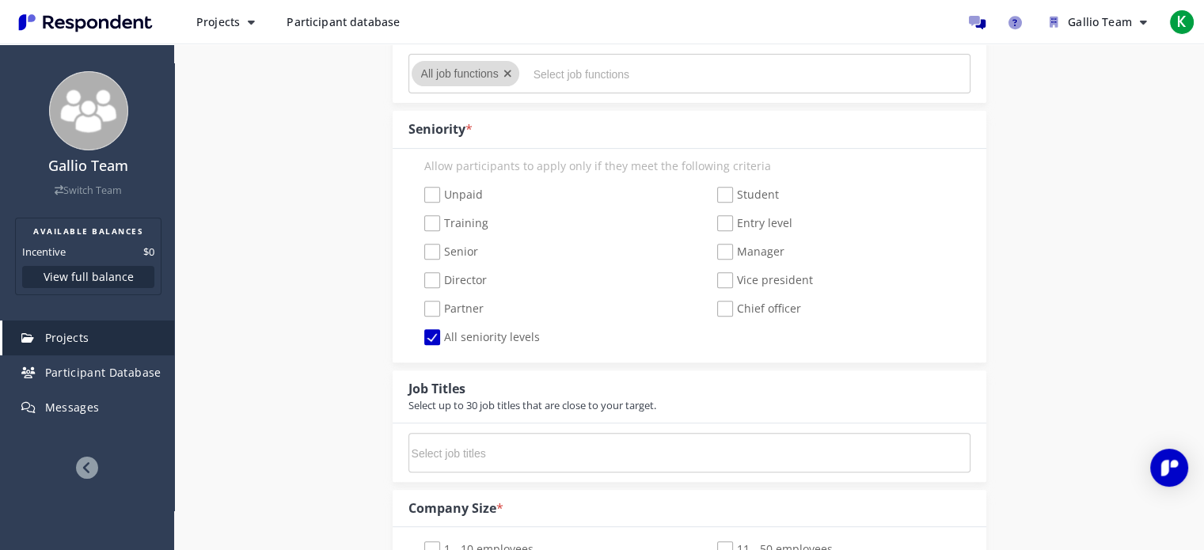
click at [599, 75] on input "Select job functions" at bounding box center [652, 74] width 237 height 27
click at [579, 64] on input "Select job functions" at bounding box center [652, 74] width 237 height 27
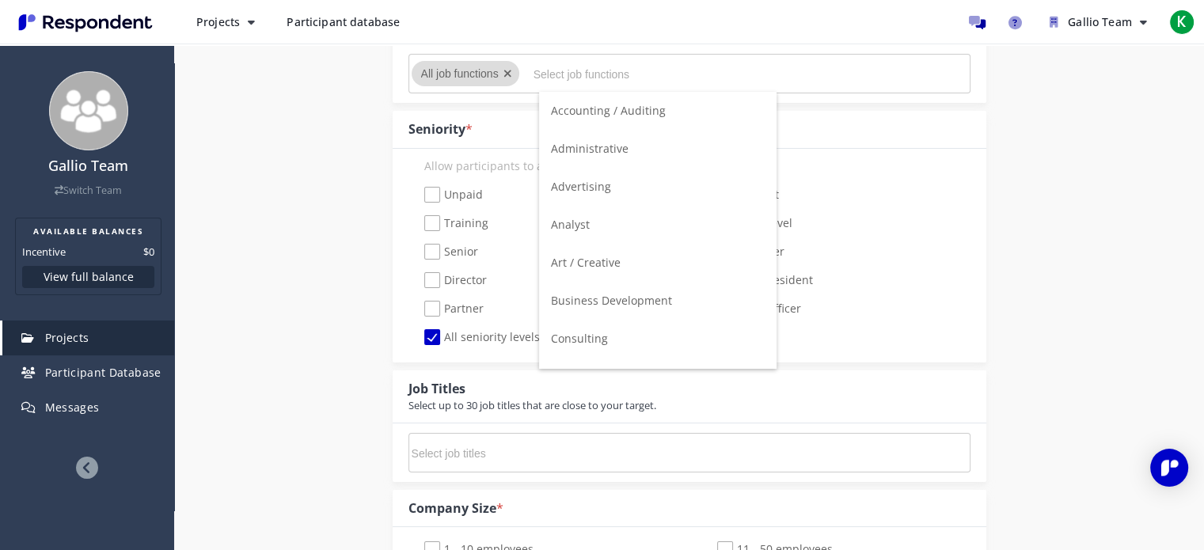
click at [613, 82] on input "Select job functions" at bounding box center [652, 74] width 237 height 27
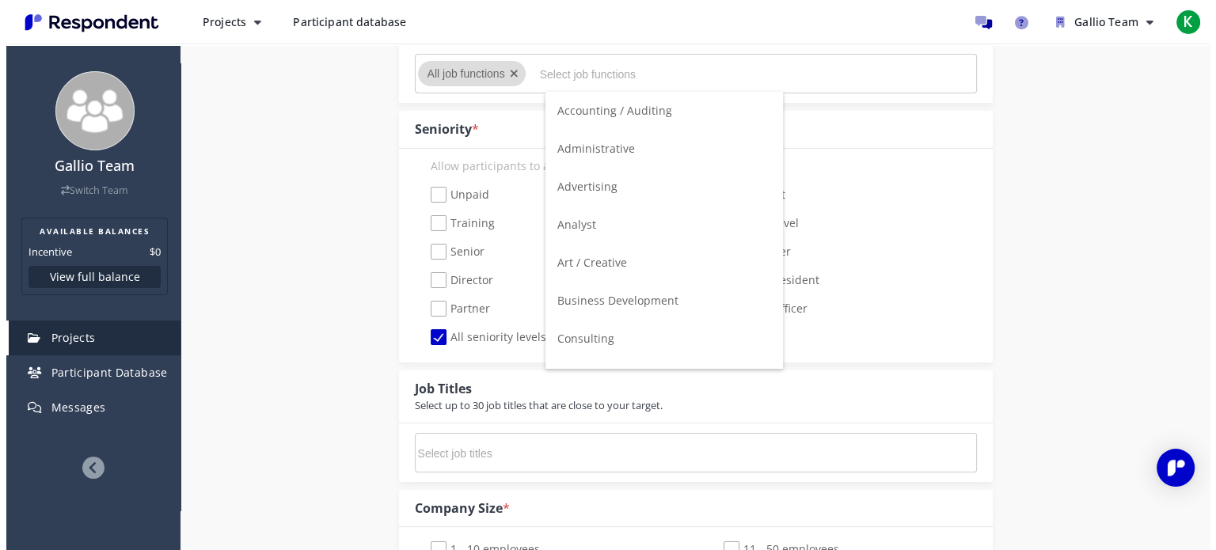
scroll to position [0, 0]
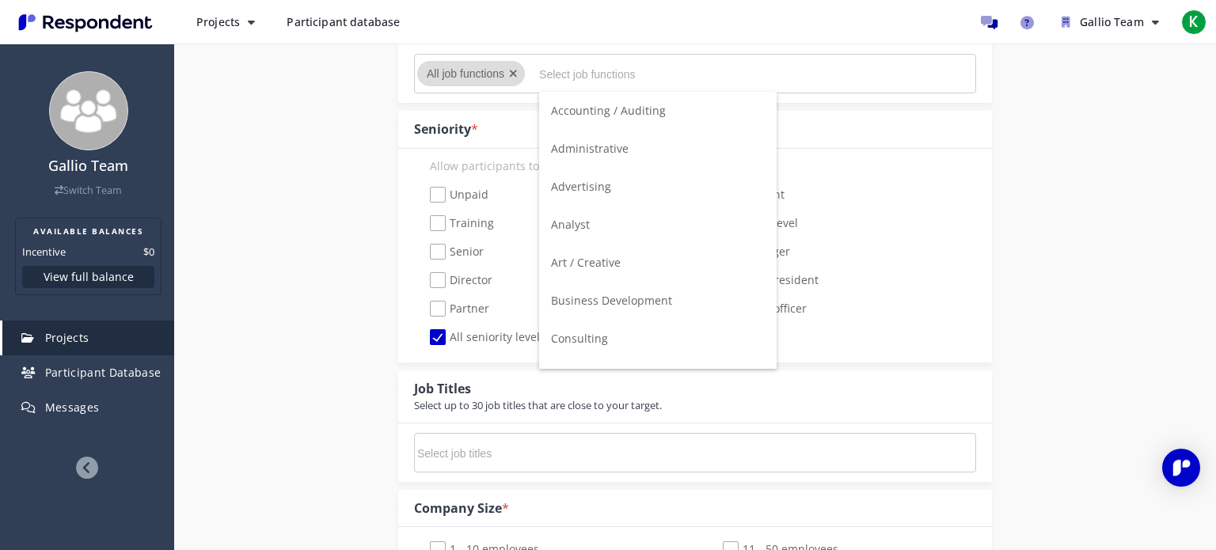
click at [626, 116] on span "Accounting / Auditing" at bounding box center [608, 110] width 115 height 15
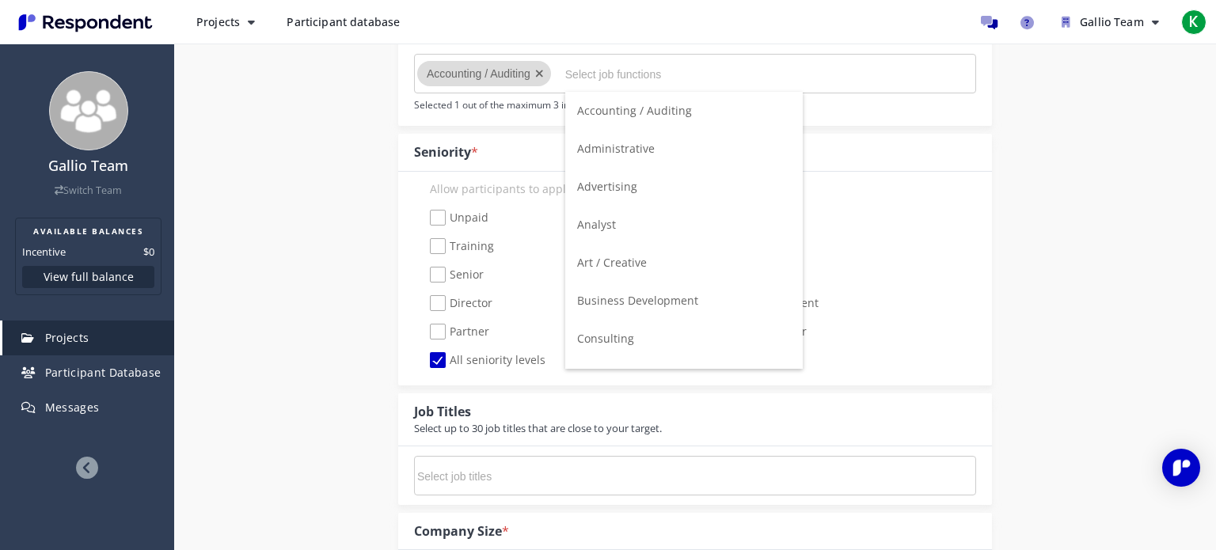
click at [709, 73] on input "Select job functions" at bounding box center [683, 74] width 237 height 27
click at [606, 191] on span "Advertising" at bounding box center [607, 186] width 60 height 15
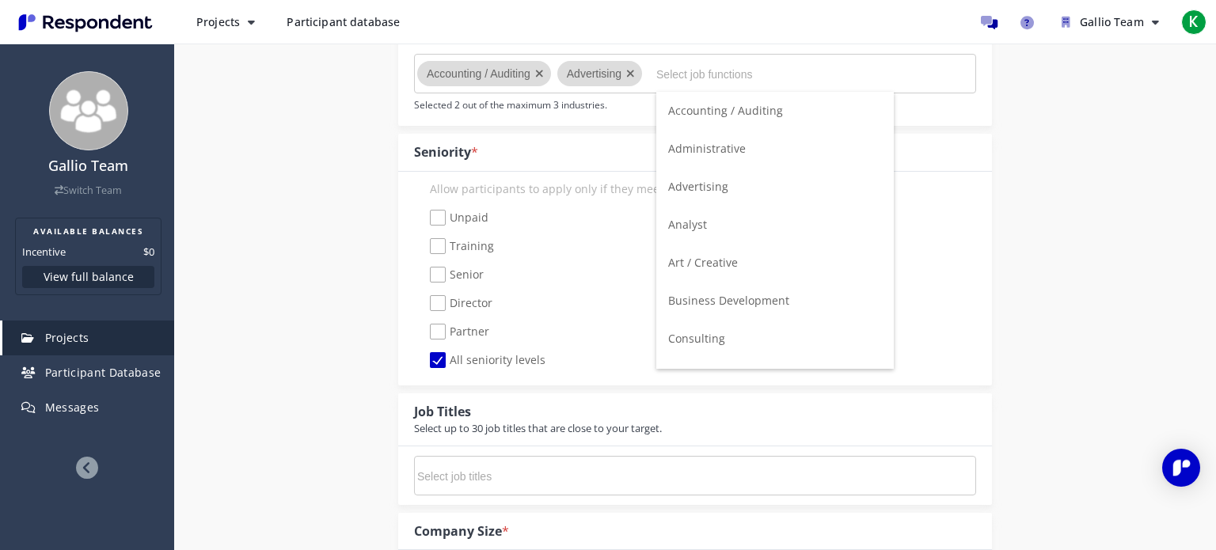
click at [685, 76] on input "Select job functions" at bounding box center [774, 74] width 237 height 27
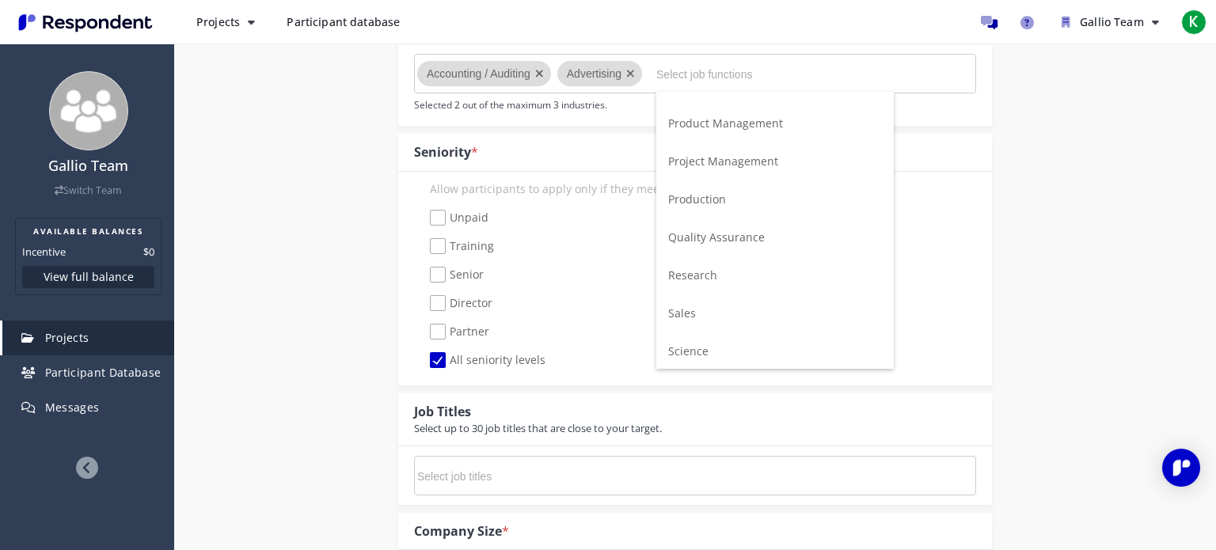
scroll to position [871, 0]
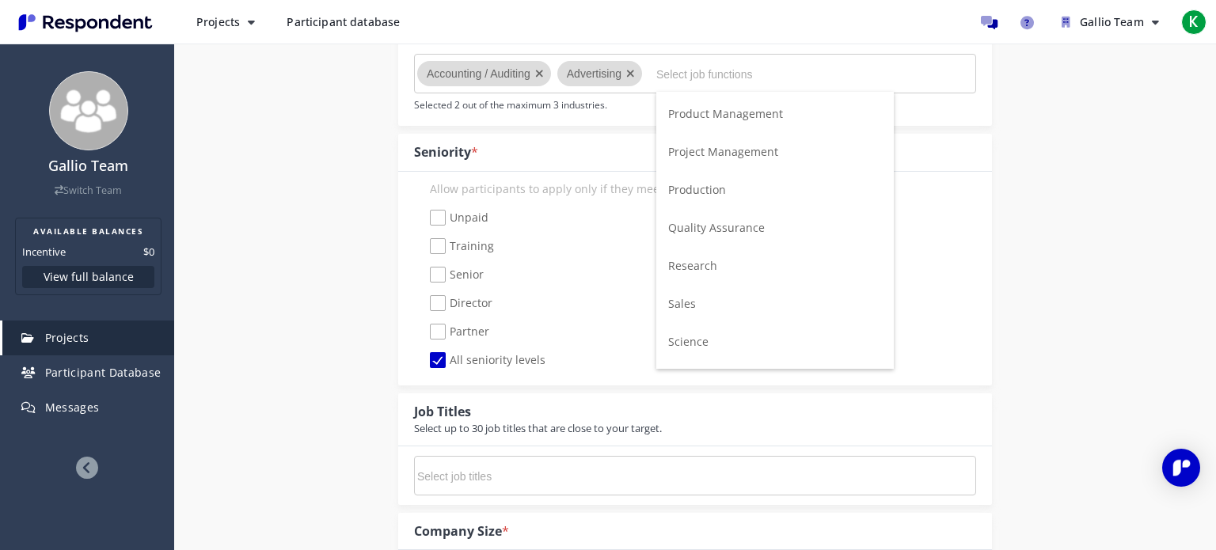
click at [725, 237] on li "Quality Assurance" at bounding box center [774, 228] width 237 height 38
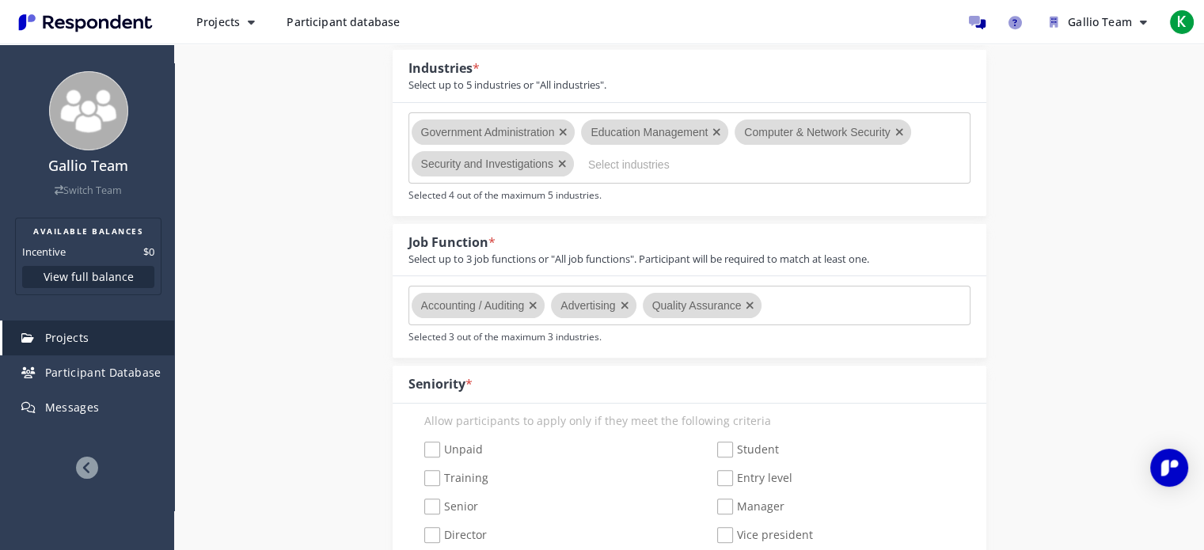
scroll to position [396, 0]
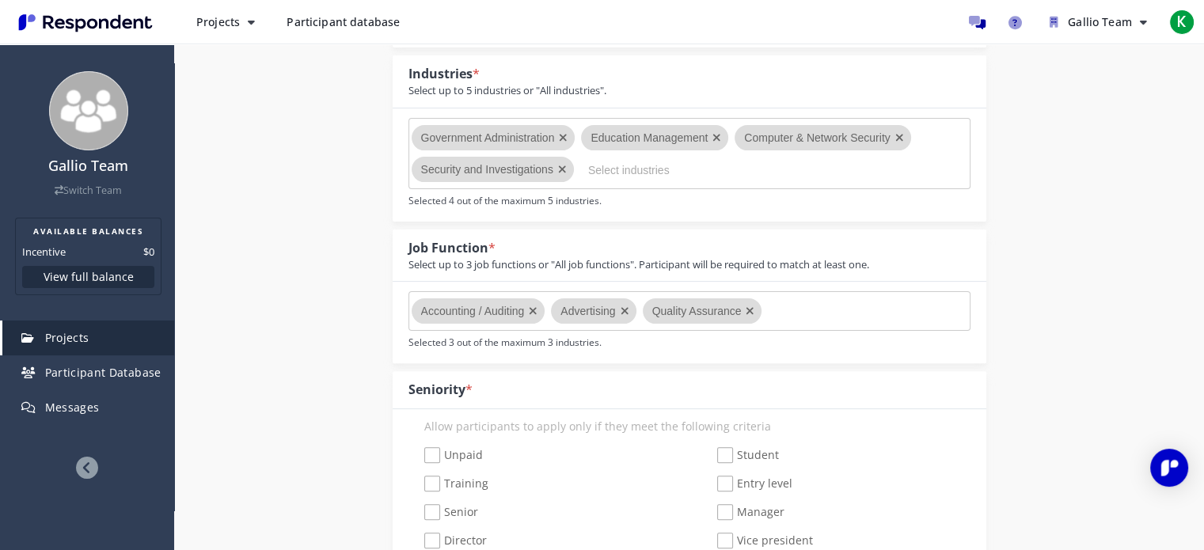
click at [621, 308] on icon "Remove Advertising" at bounding box center [625, 311] width 9 height 11
click at [713, 134] on icon "Remove Education Management" at bounding box center [716, 137] width 9 height 11
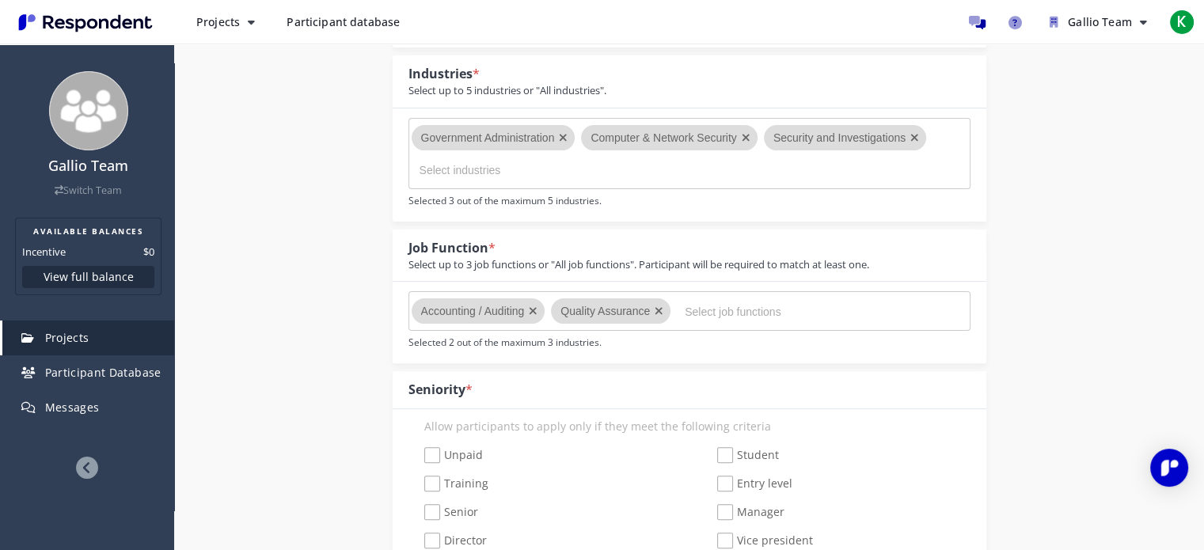
click at [747, 138] on icon "Remove Computer & Network Security" at bounding box center [746, 137] width 9 height 11
click at [465, 164] on input "Select industries" at bounding box center [538, 170] width 237 height 27
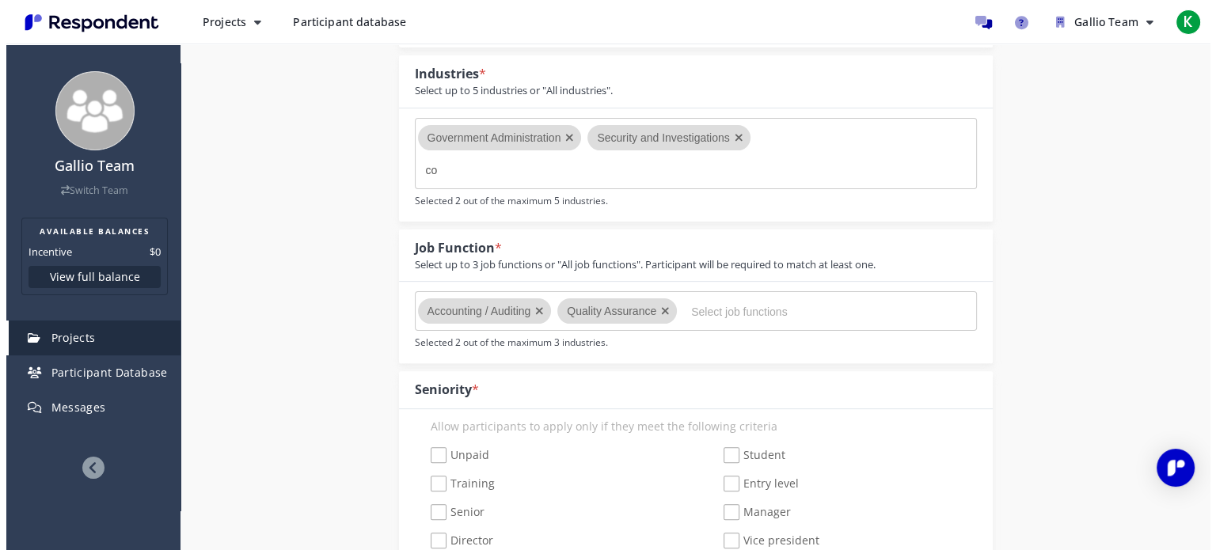
scroll to position [0, 0]
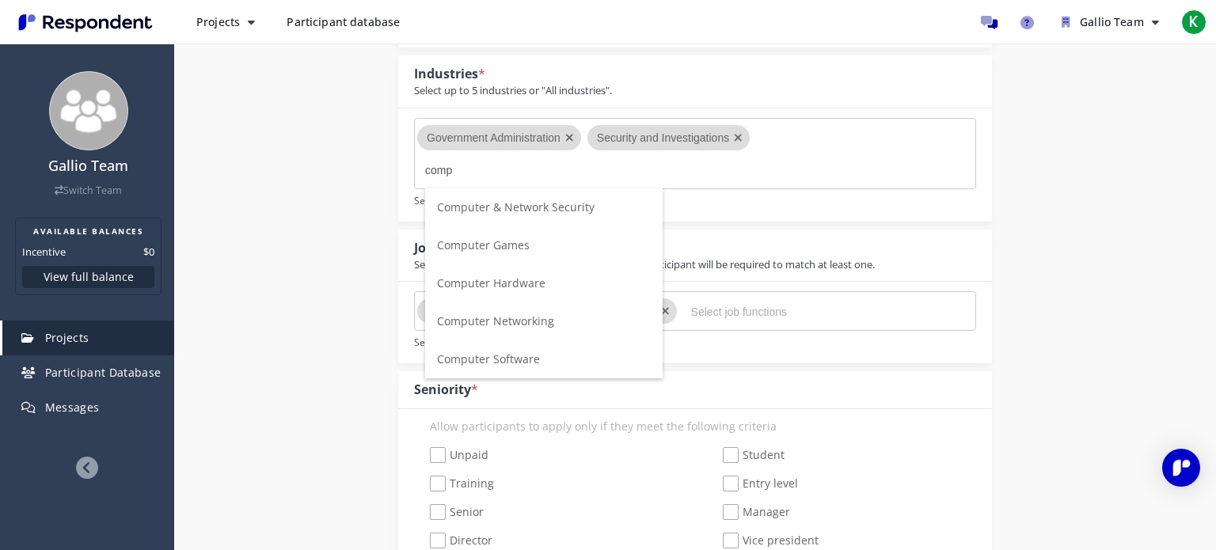
type input "comp"
click at [527, 208] on span "Computer & Network Security" at bounding box center [516, 206] width 158 height 15
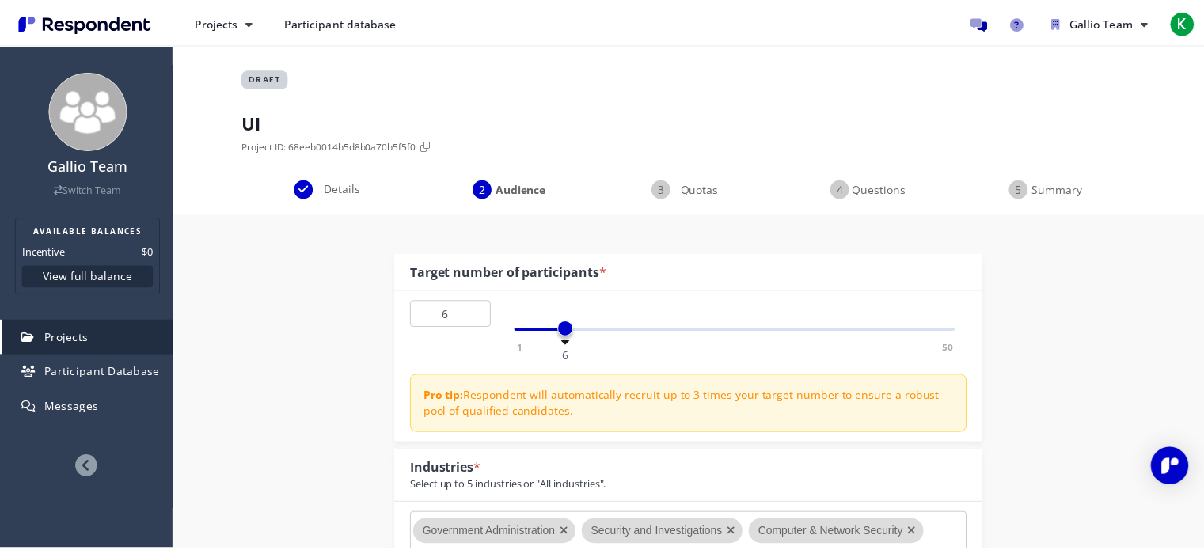
scroll to position [396, 0]
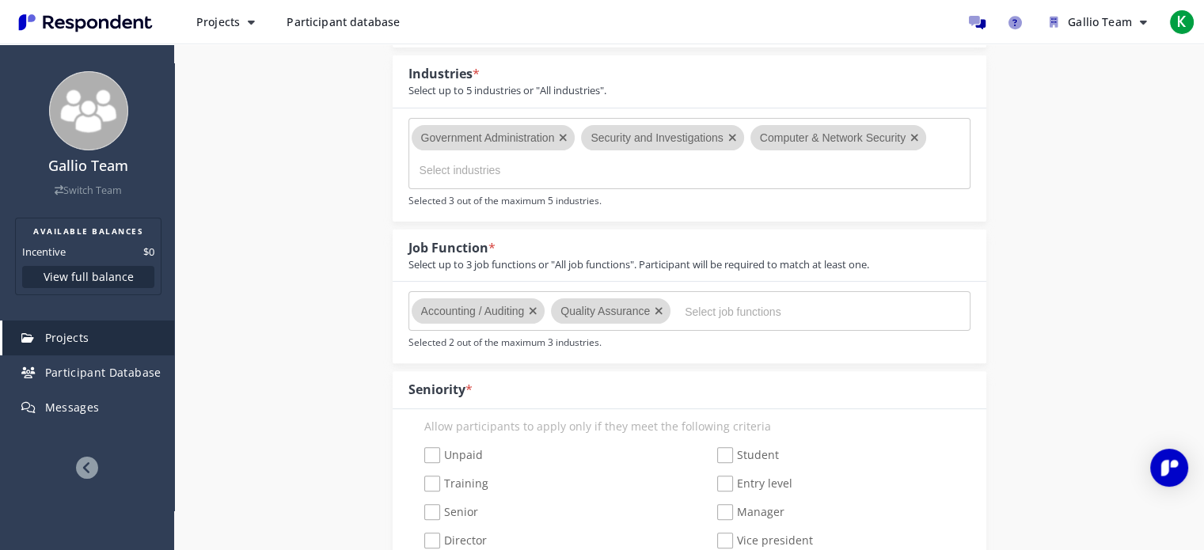
click at [703, 317] on input "Select job functions" at bounding box center [803, 311] width 237 height 27
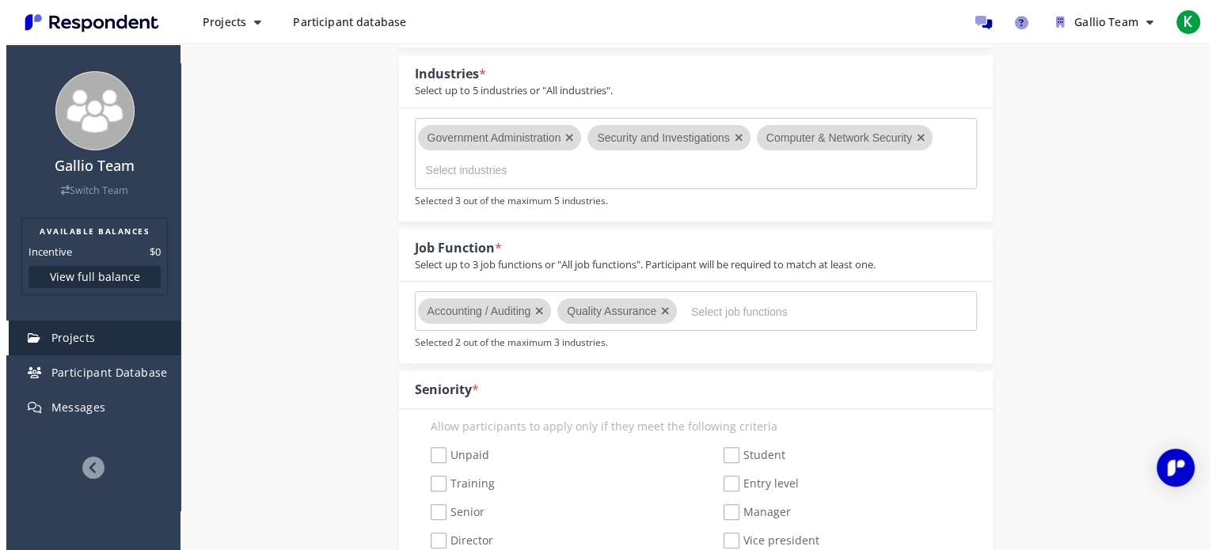
scroll to position [0, 0]
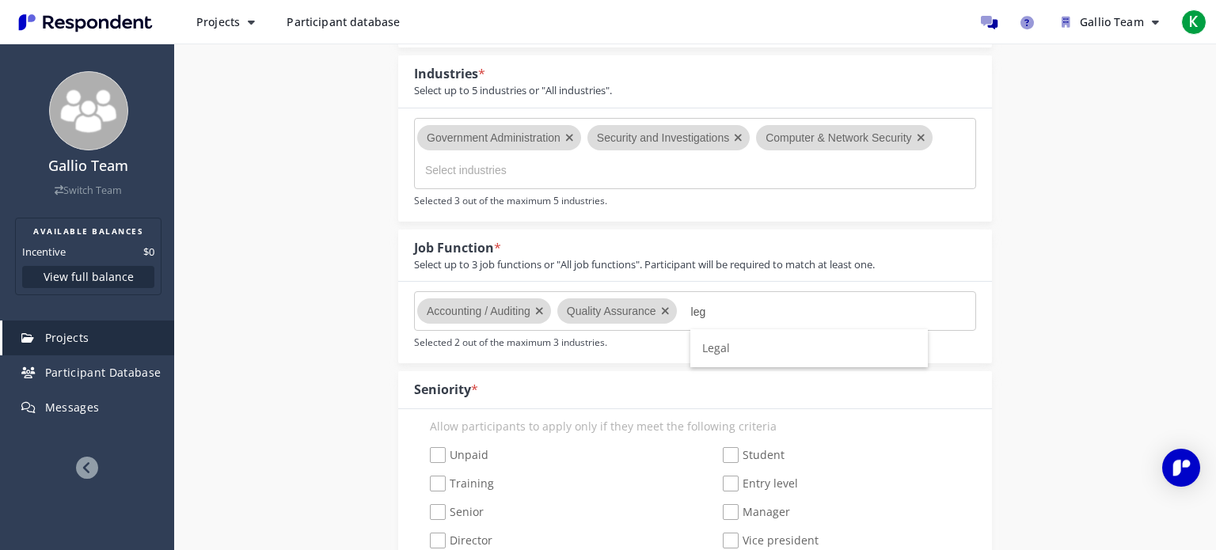
type input "leg"
click at [761, 341] on li "Legal" at bounding box center [808, 348] width 237 height 38
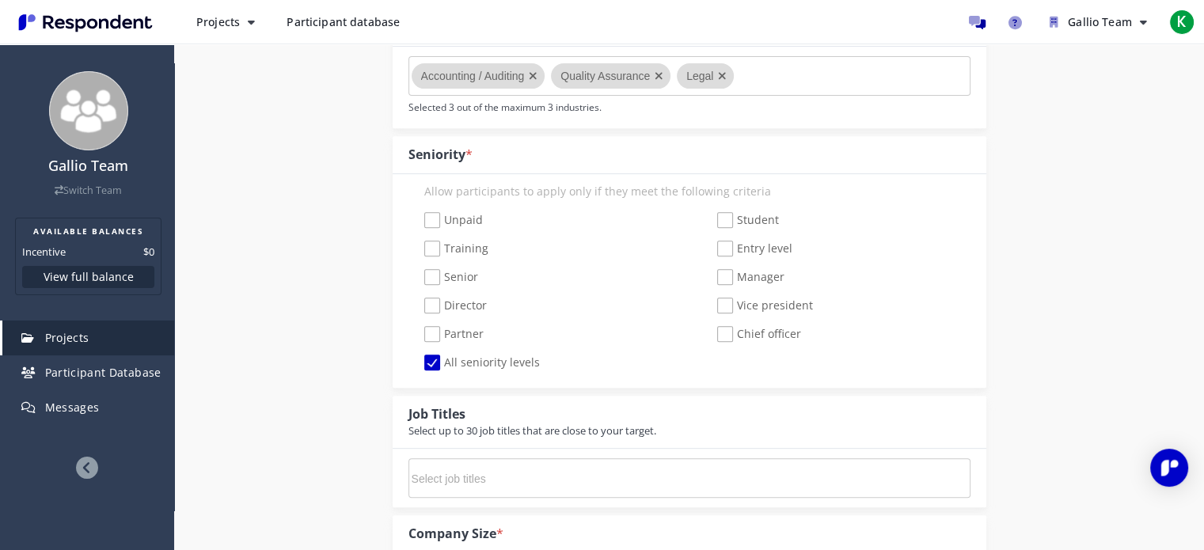
scroll to position [633, 0]
click at [423, 358] on label "All seniority levels" at bounding box center [473, 361] width 131 height 19
click at [419, 358] on input "All seniority levels" at bounding box center [413, 360] width 10 height 10
checkbox input "false"
click at [431, 272] on span "Senior" at bounding box center [451, 276] width 54 height 19
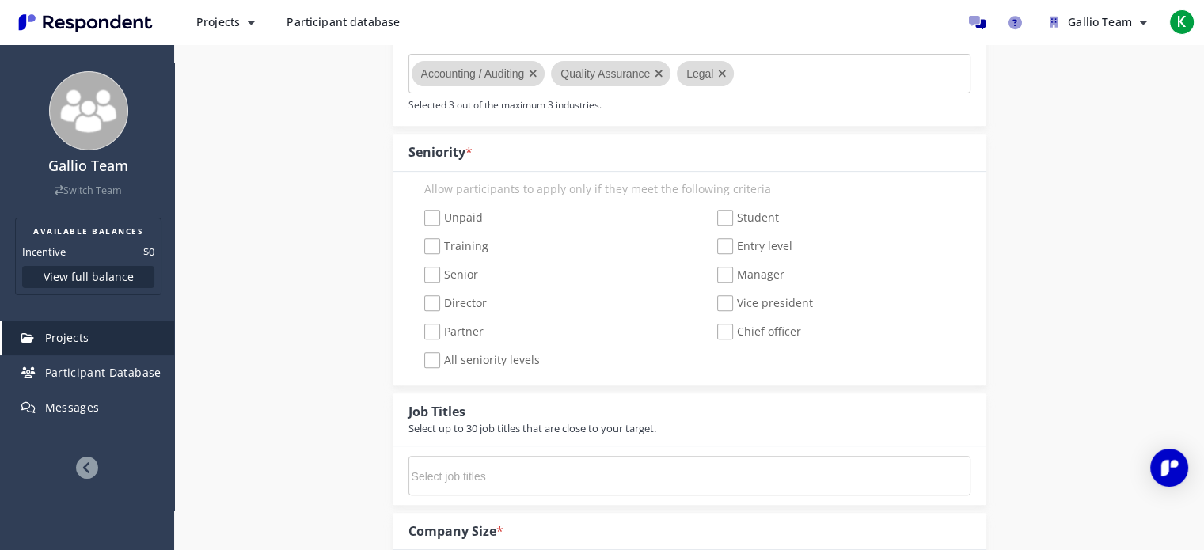
click at [419, 272] on input "Senior" at bounding box center [413, 275] width 10 height 10
checkbox input "true"
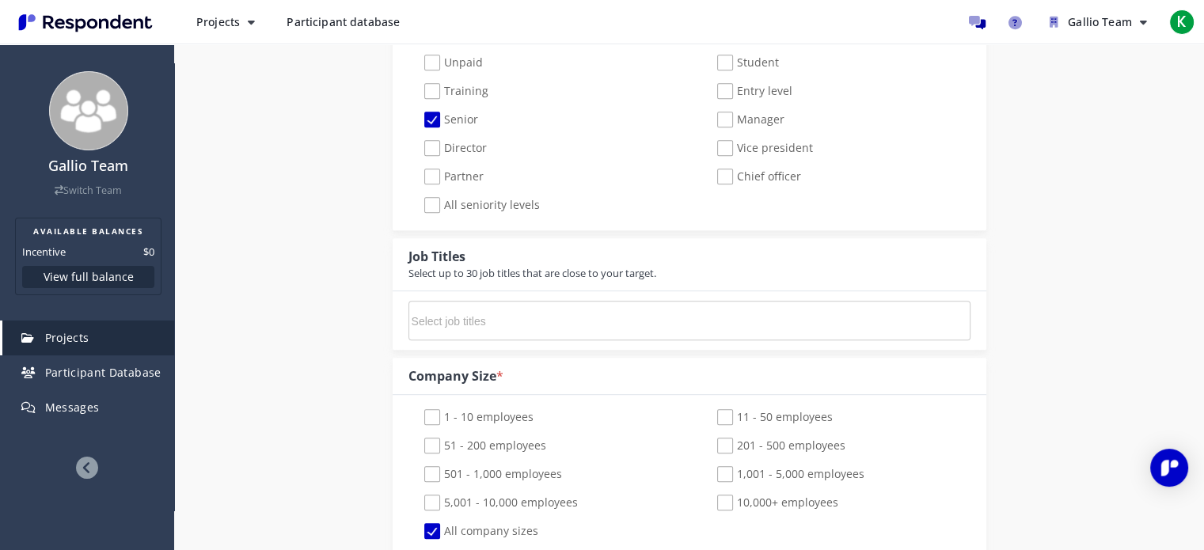
scroll to position [792, 0]
click at [520, 325] on input "Select job titles" at bounding box center [530, 318] width 237 height 27
click at [433, 319] on input "Select job titles" at bounding box center [530, 318] width 237 height 27
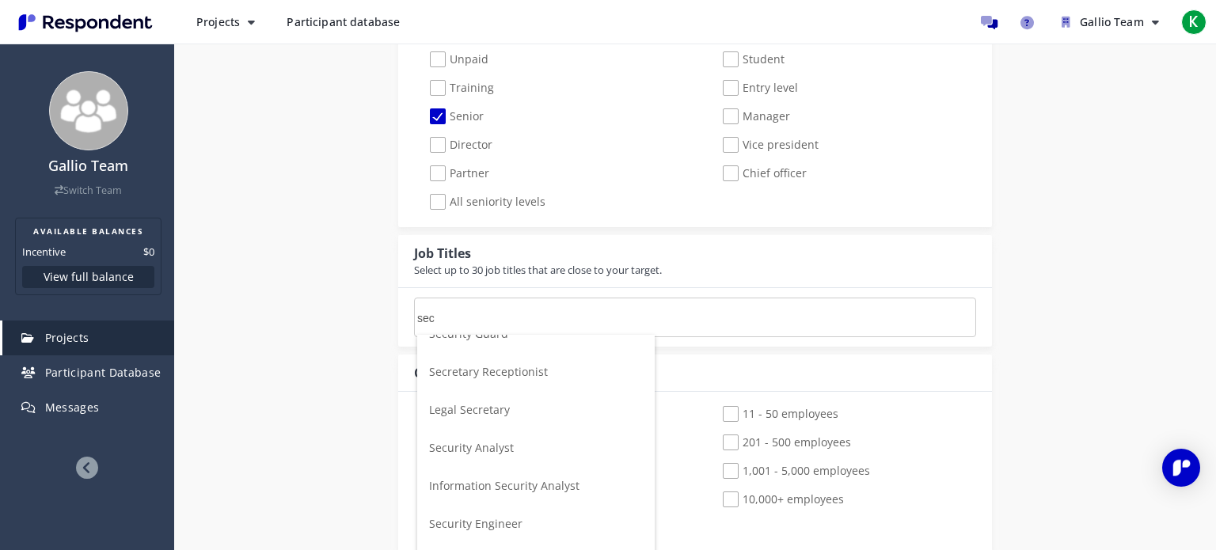
scroll to position [102, 0]
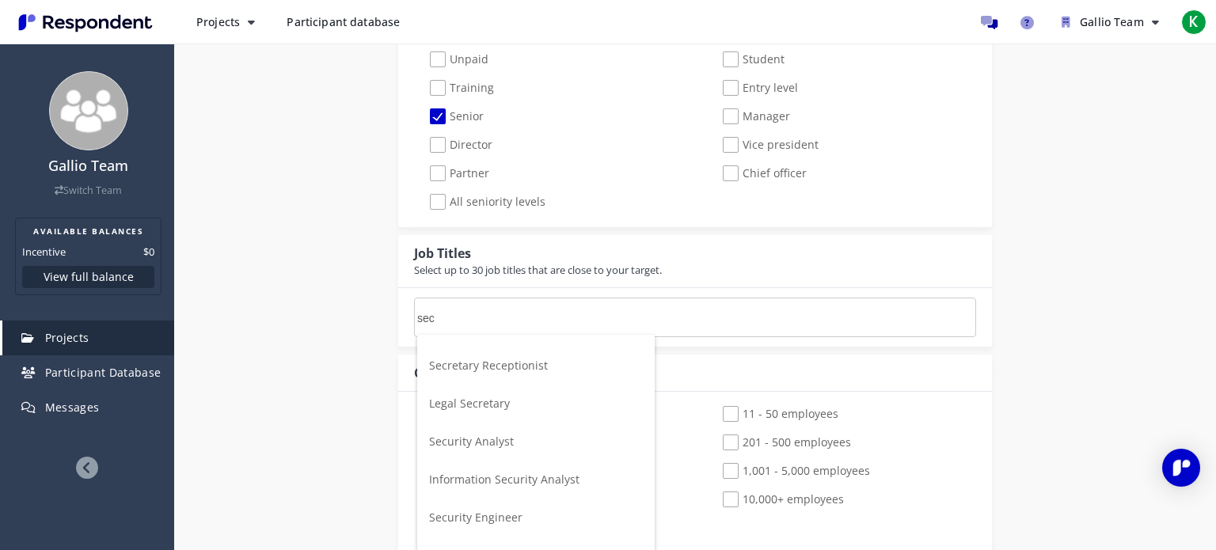
type input "sec"
click at [325, 386] on div "Internal Project Name * UI This is visible only to your organization. Responden…" at bounding box center [695, 441] width 926 height 2037
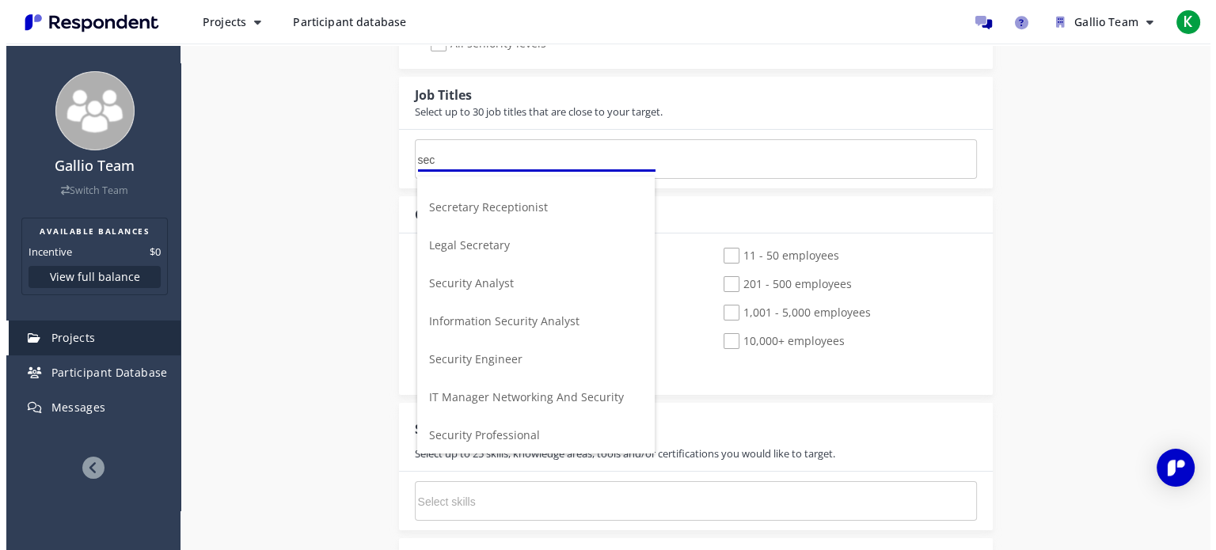
scroll to position [0, 0]
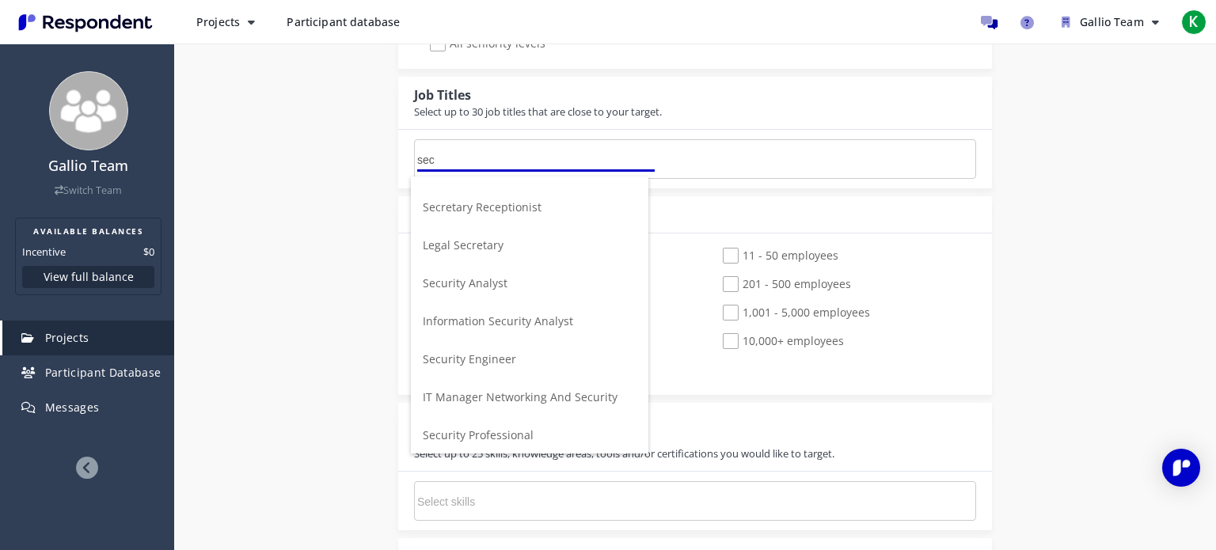
drag, startPoint x: 430, startPoint y: 159, endPoint x: 389, endPoint y: 159, distance: 40.4
click at [389, 159] on div "Internal Project Name * UI This is visible only to your organization. Responden…" at bounding box center [694, 283] width 617 height 2037
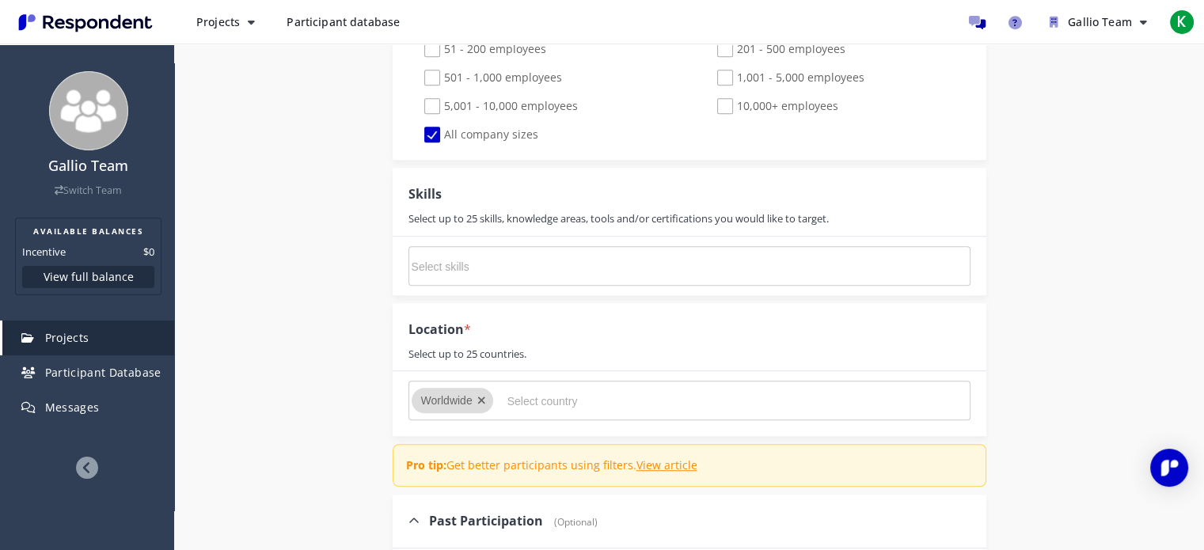
scroll to position [1187, 0]
click at [462, 268] on input "Select skills" at bounding box center [530, 264] width 237 height 27
click at [298, 355] on div "Internal Project Name * UI This is visible only to your organization. Responden…" at bounding box center [689, 45] width 926 height 2037
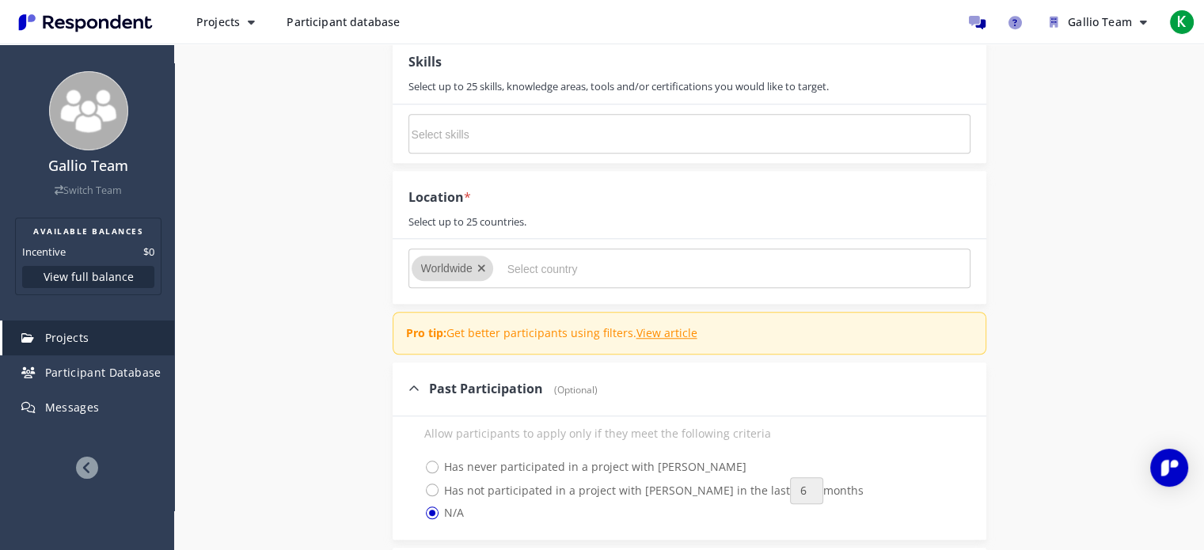
scroll to position [1346, 0]
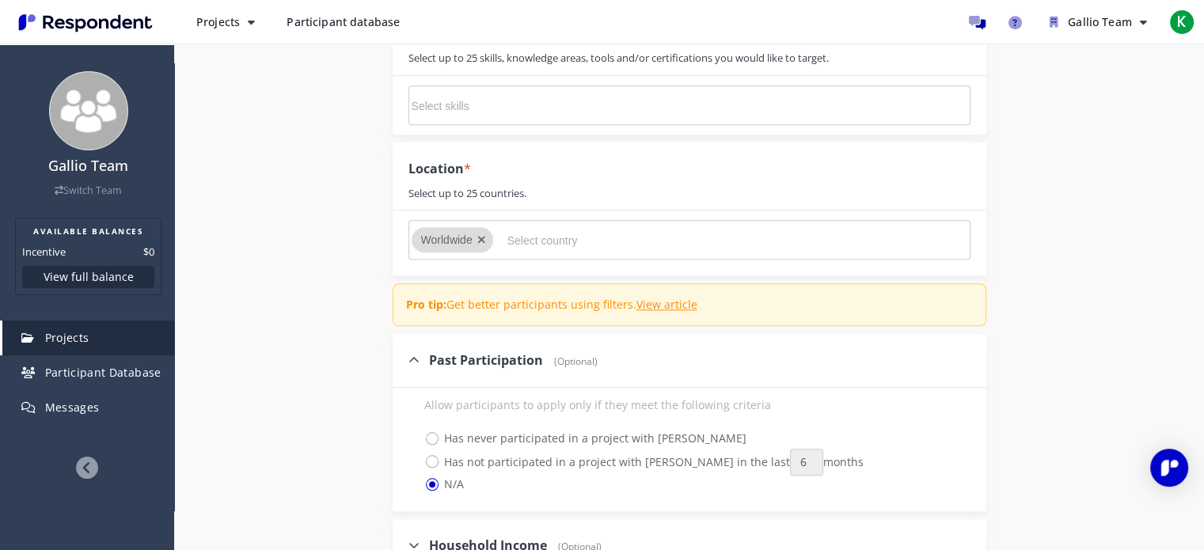
click at [481, 236] on icon "Remove Worldwide" at bounding box center [481, 239] width 9 height 11
click at [509, 236] on input "Select country" at bounding box center [625, 240] width 237 height 27
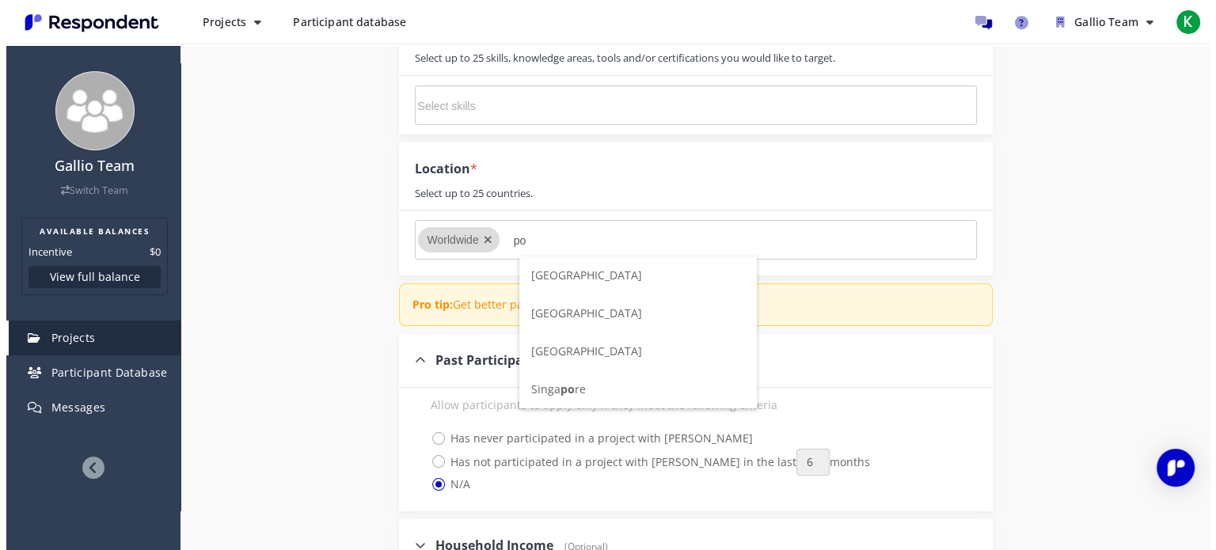
scroll to position [0, 0]
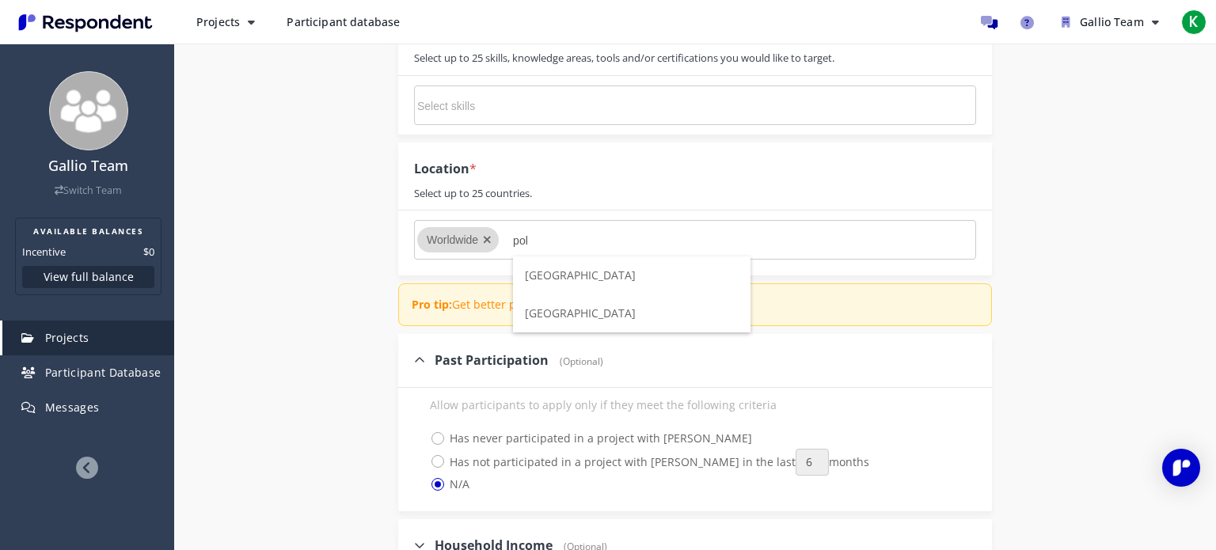
type input "pol"
drag, startPoint x: 563, startPoint y: 309, endPoint x: 553, endPoint y: 284, distance: 26.3
click at [563, 309] on li "[GEOGRAPHIC_DATA]" at bounding box center [631, 313] width 237 height 38
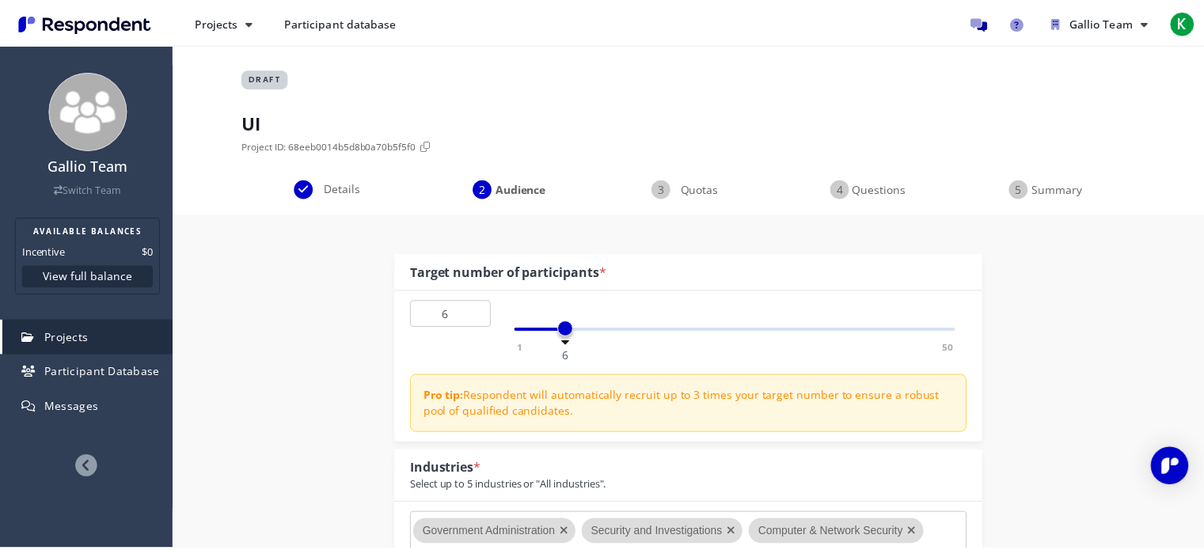
scroll to position [1346, 0]
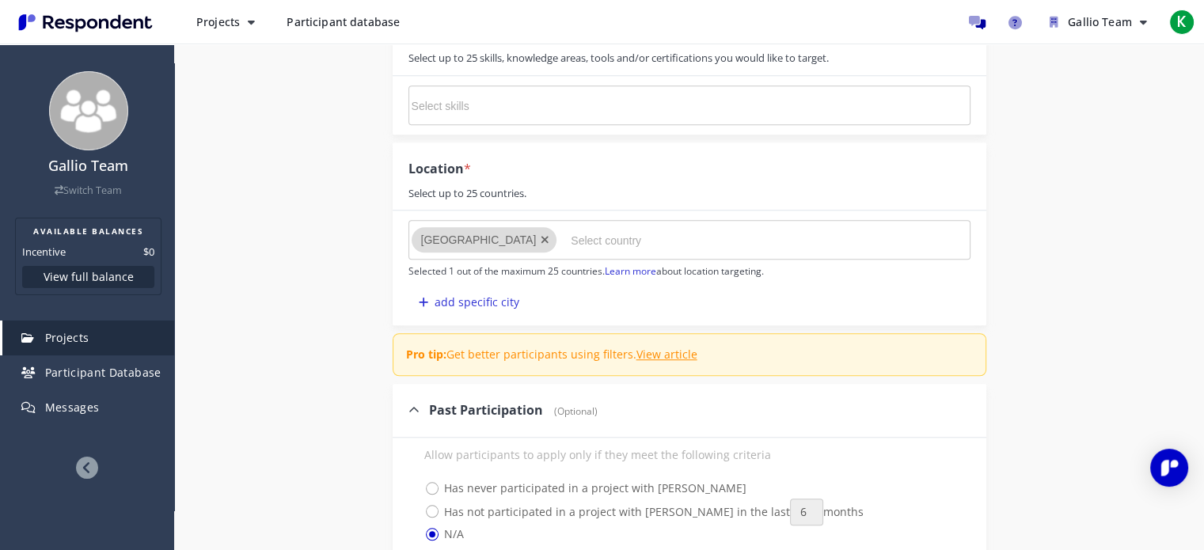
drag, startPoint x: 279, startPoint y: 386, endPoint x: 300, endPoint y: 373, distance: 25.3
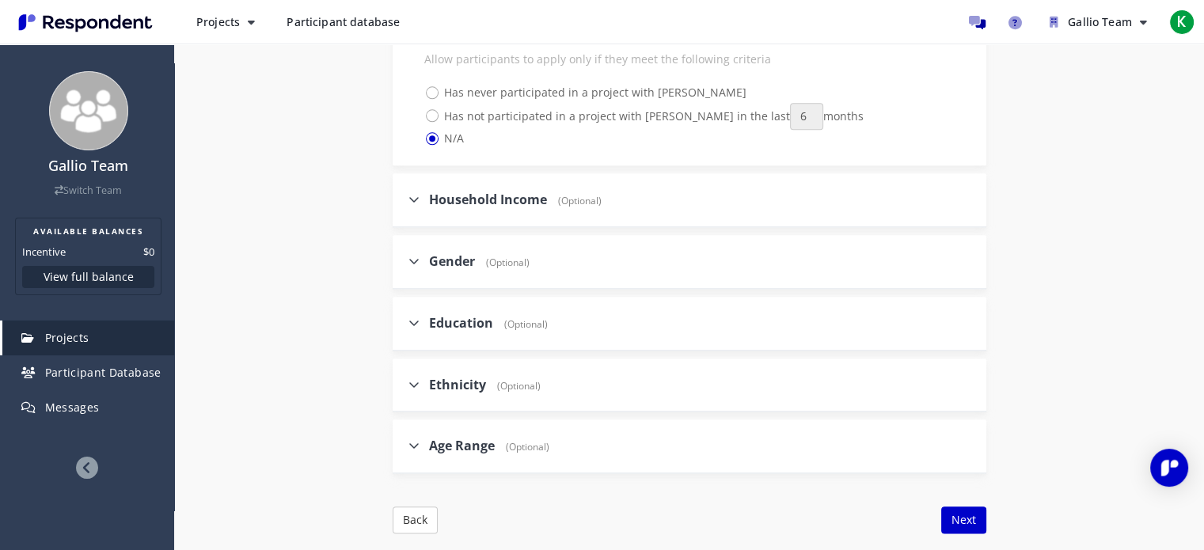
scroll to position [1821, 0]
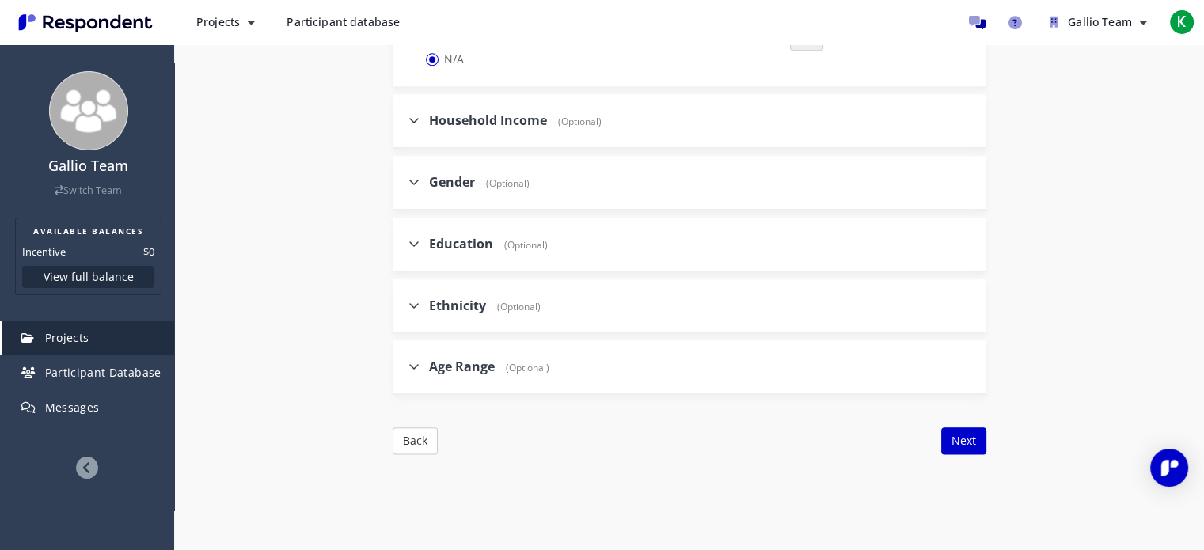
click at [405, 357] on div "Age Range (Optional)" at bounding box center [690, 367] width 594 height 54
click at [417, 360] on icon at bounding box center [413, 366] width 11 height 13
click at [403, 361] on input "Age Range (Optional)" at bounding box center [398, 366] width 10 height 10
checkbox input "true"
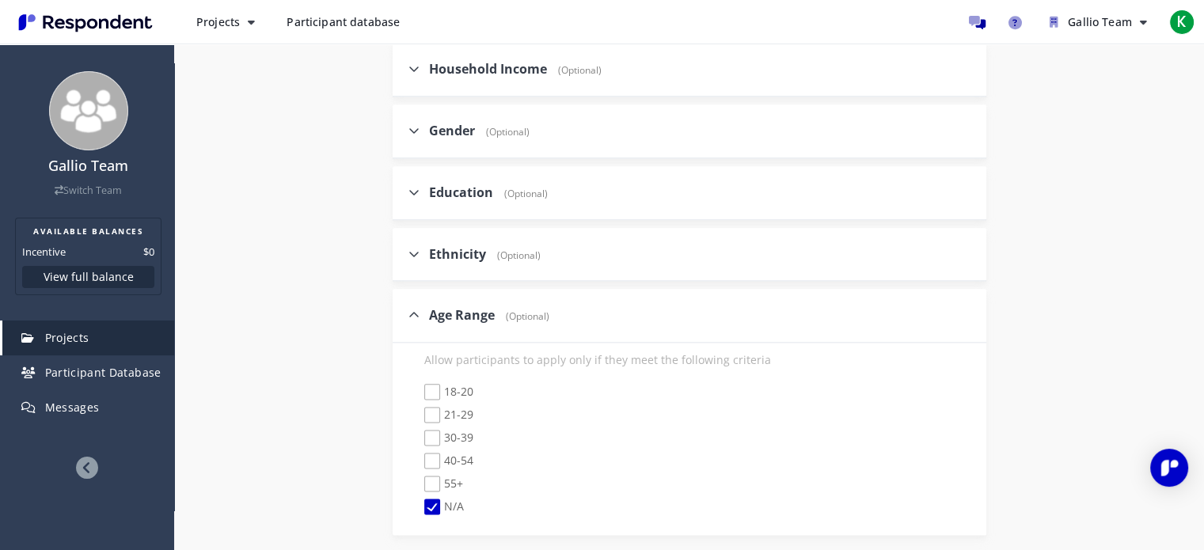
scroll to position [1900, 0]
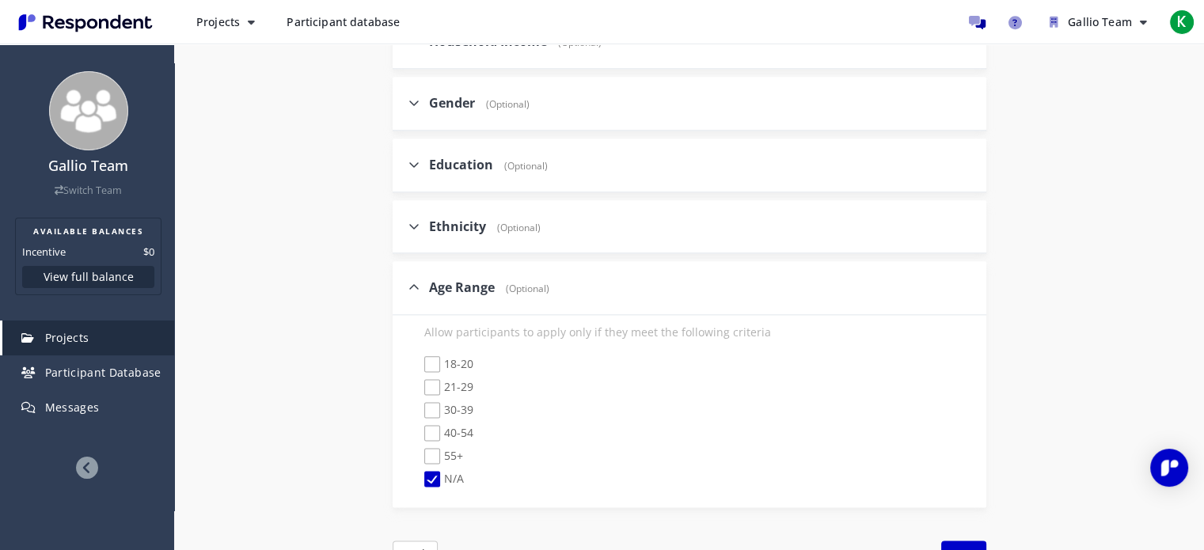
click at [438, 405] on span "30-39" at bounding box center [448, 411] width 49 height 19
click at [419, 405] on input "30-39" at bounding box center [413, 410] width 10 height 10
checkbox input "true"
checkbox input "false"
click at [434, 425] on span "40-54" at bounding box center [448, 434] width 49 height 19
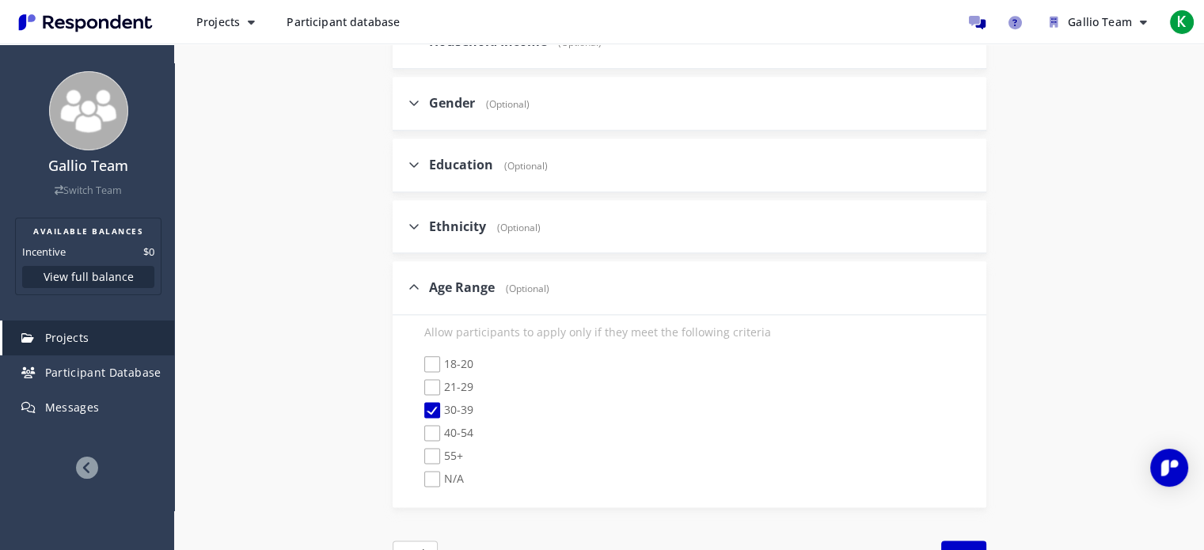
click at [419, 428] on input "40-54" at bounding box center [413, 433] width 10 height 10
checkbox input "true"
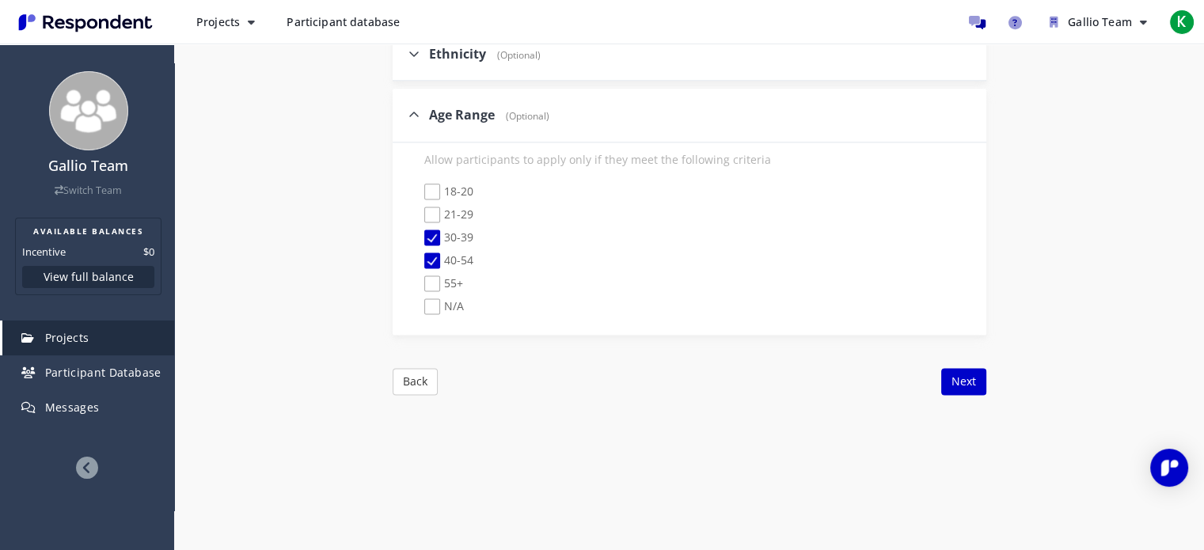
scroll to position [2155, 0]
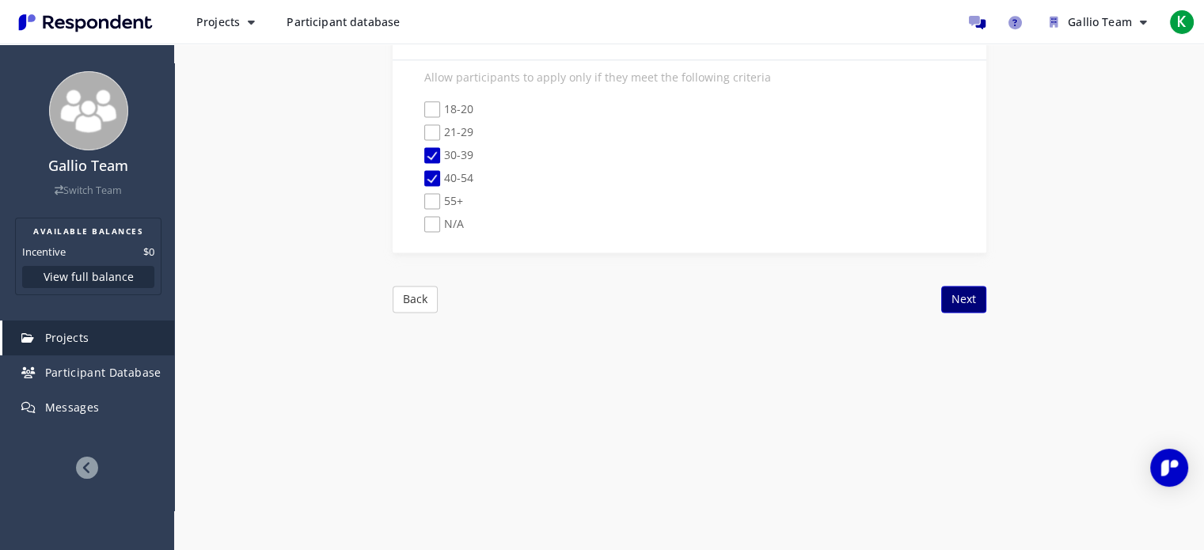
click at [969, 296] on button "Next" at bounding box center [963, 299] width 45 height 27
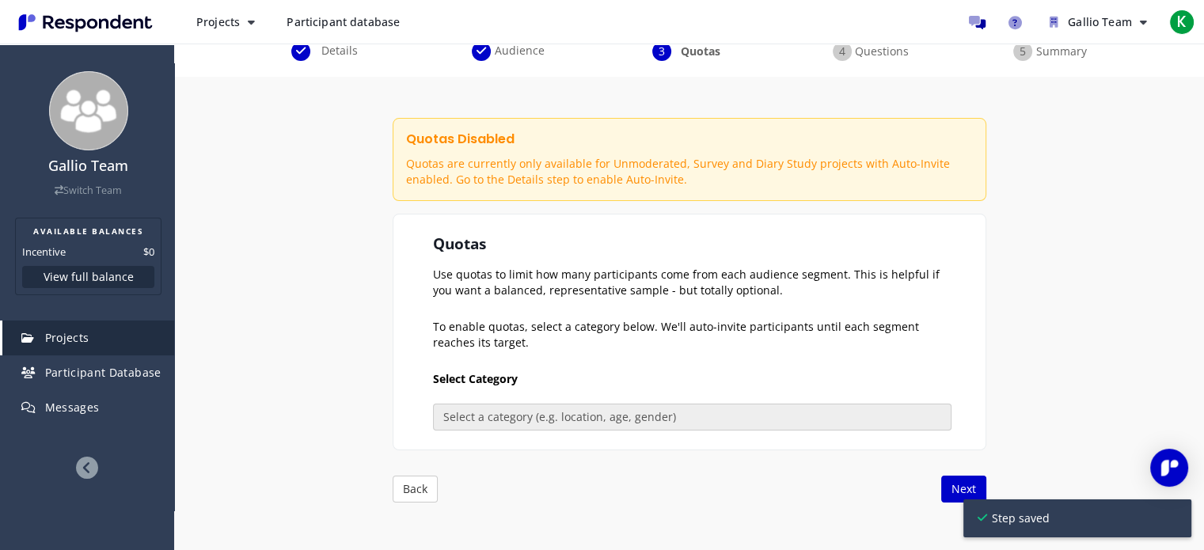
scroll to position [173, 0]
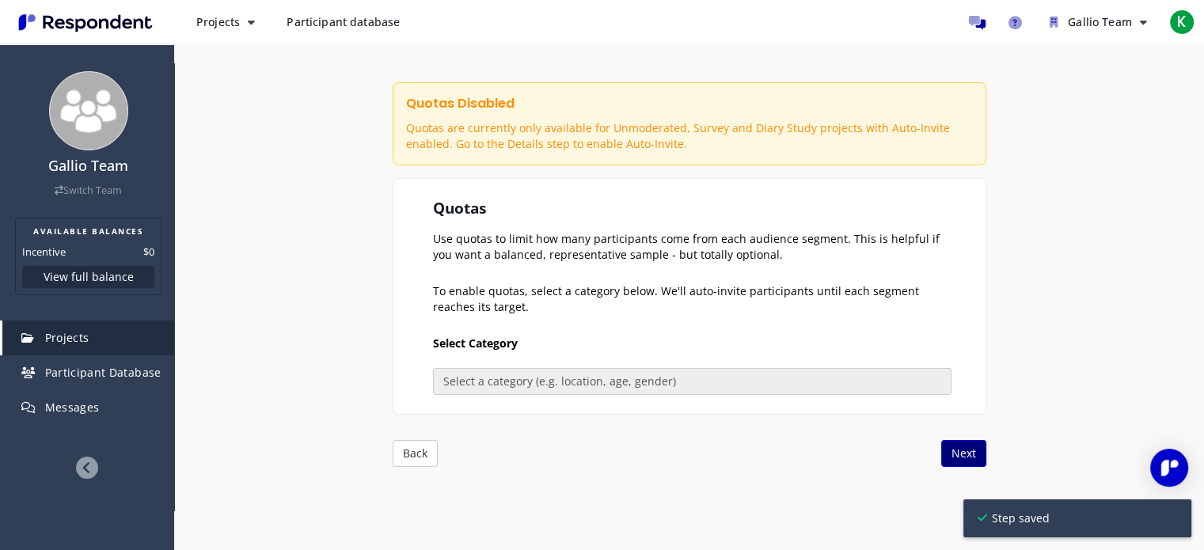
click at [953, 444] on button "Next" at bounding box center [963, 453] width 45 height 27
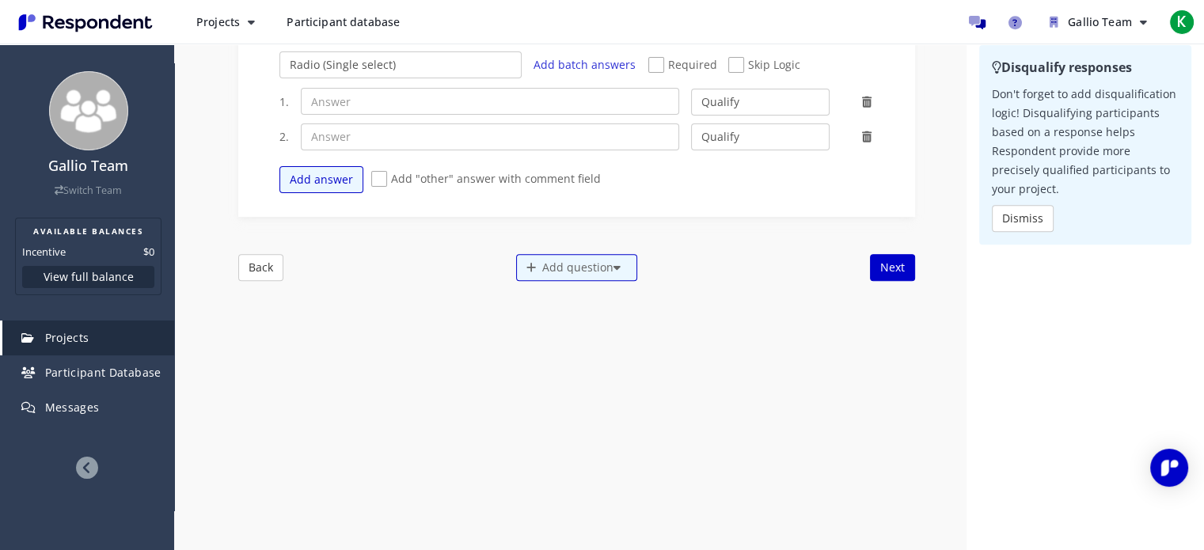
scroll to position [0, 0]
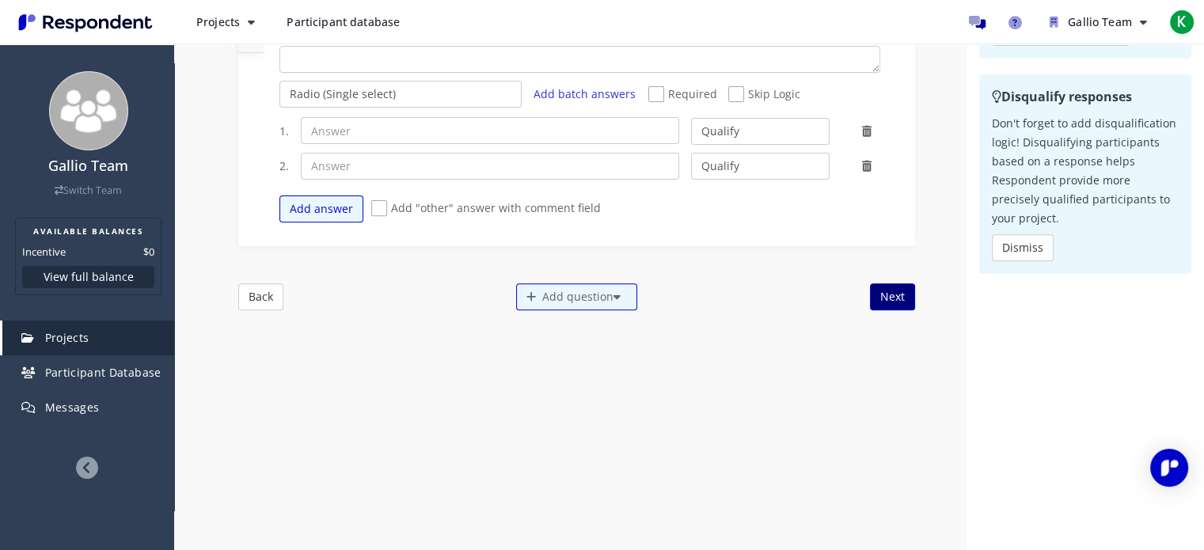
click at [872, 283] on button "Next" at bounding box center [892, 296] width 45 height 27
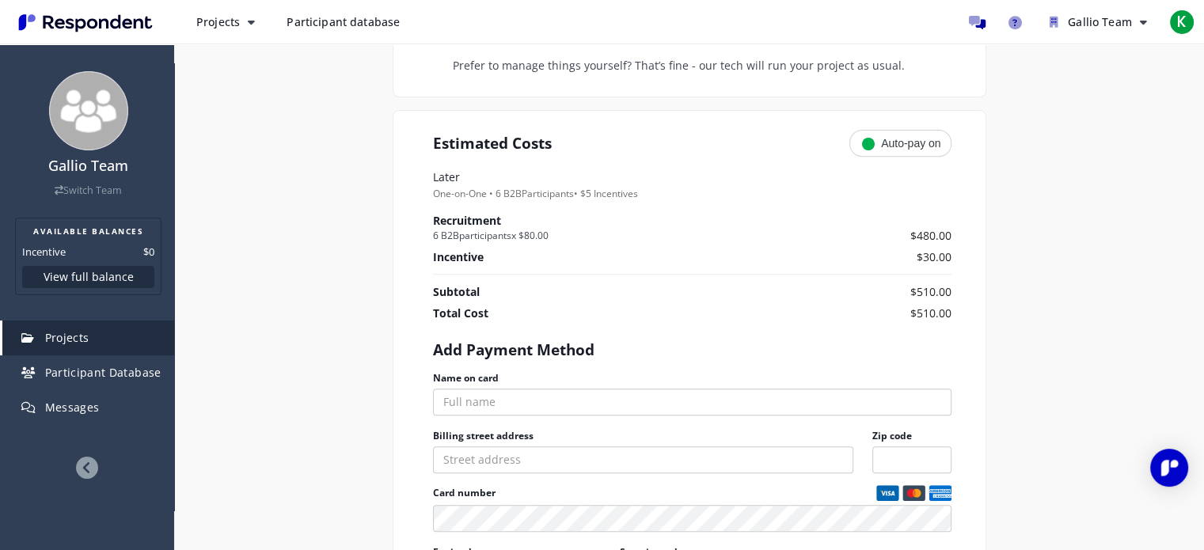
scroll to position [633, 0]
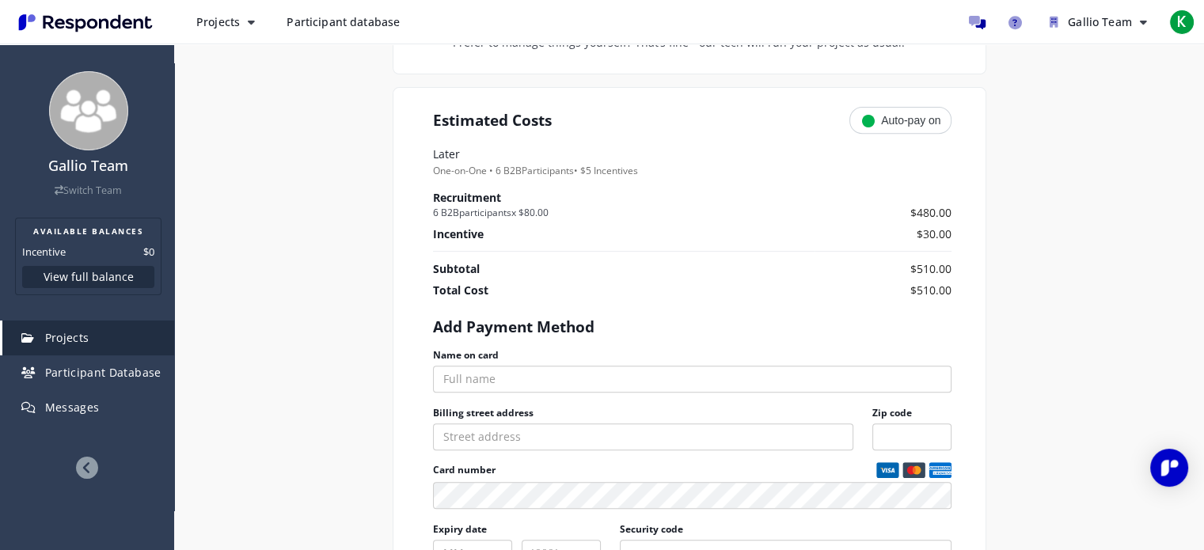
drag, startPoint x: 553, startPoint y: 213, endPoint x: 522, endPoint y: 207, distance: 31.5
click at [522, 207] on small "6 B2B participants x $80.00" at bounding box center [624, 212] width 382 height 15
copy small "$80.00"
